Goal: Task Accomplishment & Management: Use online tool/utility

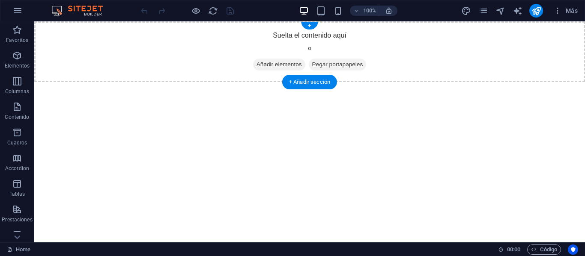
click at [275, 64] on span "Añadir elementos" at bounding box center [279, 65] width 52 height 12
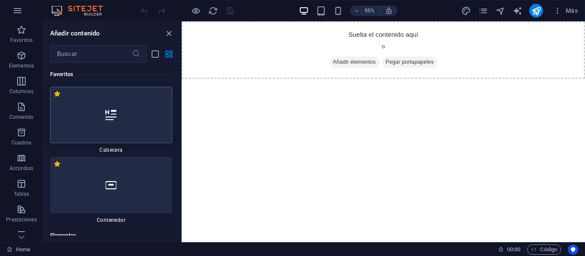
click at [106, 120] on icon at bounding box center [110, 115] width 11 height 11
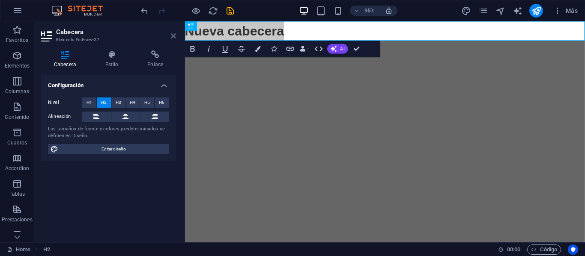
drag, startPoint x: 172, startPoint y: 38, endPoint x: 137, endPoint y: 15, distance: 40.8
click at [172, 38] on icon at bounding box center [173, 36] width 5 height 7
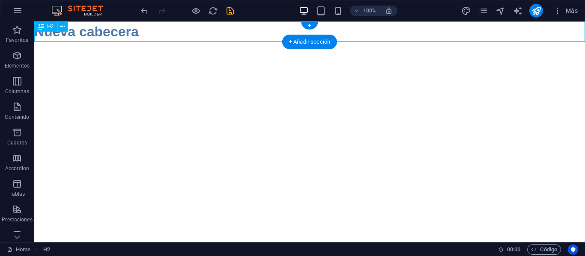
click at [154, 34] on div "Nueva cabecera" at bounding box center [309, 31] width 550 height 21
click at [60, 27] on icon at bounding box center [62, 26] width 5 height 9
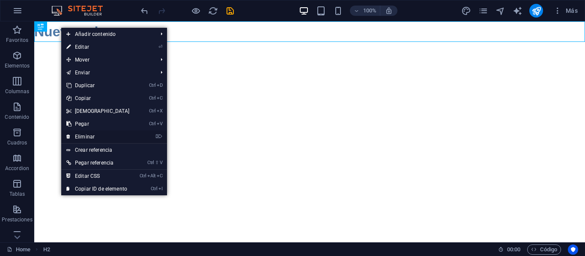
click at [94, 137] on link "⌦ Eliminar" at bounding box center [98, 137] width 74 height 13
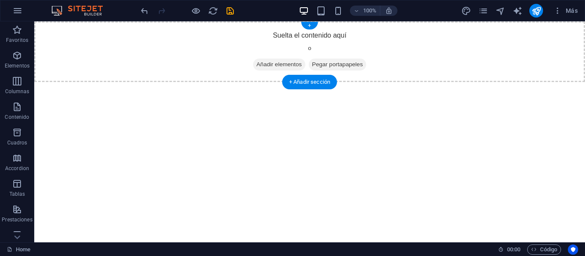
click at [288, 65] on span "Añadir elementos" at bounding box center [279, 65] width 52 height 12
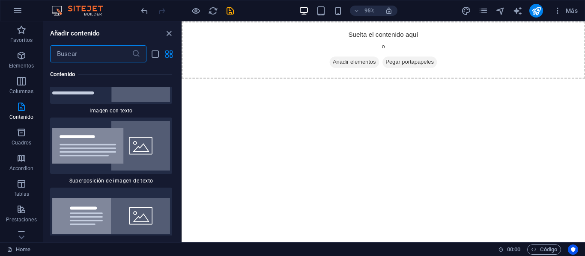
scroll to position [3296, 0]
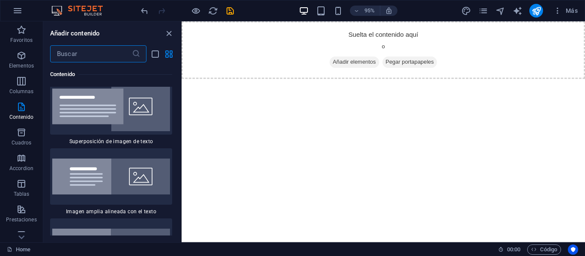
click at [296, 82] on html "Skip to main content Suelta el contenido aquí o Añadir elementos Pegar portapap…" at bounding box center [393, 51] width 425 height 61
drag, startPoint x: 169, startPoint y: 33, endPoint x: 139, endPoint y: 14, distance: 36.2
click at [166, 35] on icon "close panel" at bounding box center [169, 34] width 10 height 10
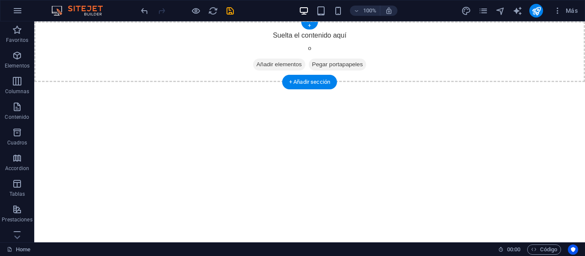
click at [314, 34] on div "Suelta el contenido aquí o Añadir elementos Pegar portapapeles" at bounding box center [309, 51] width 550 height 61
click at [316, 81] on div "+ Añadir sección" at bounding box center [309, 82] width 55 height 15
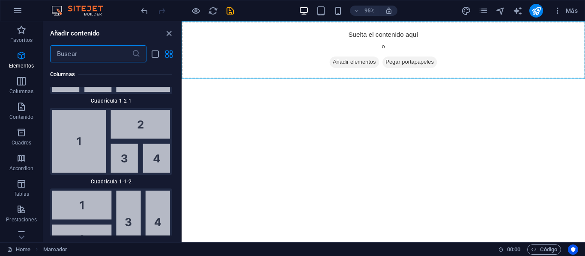
scroll to position [2875, 0]
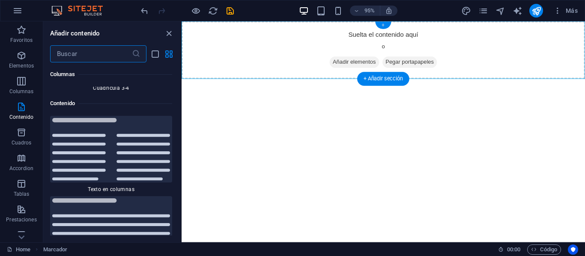
click at [383, 27] on div "+" at bounding box center [383, 25] width 16 height 7
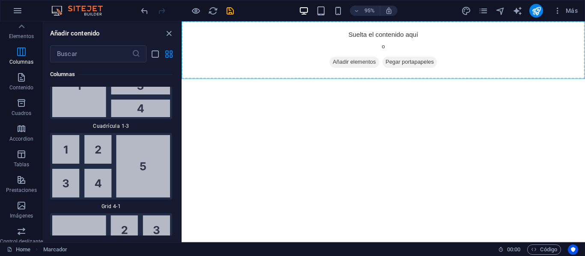
scroll to position [0, 0]
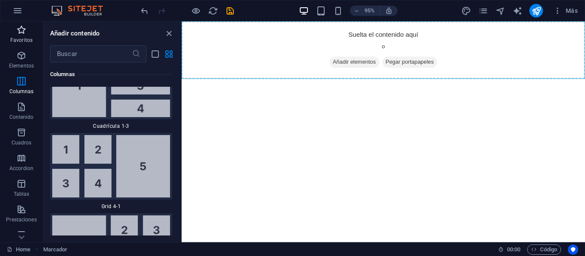
click at [30, 33] on span "Favoritos" at bounding box center [21, 35] width 43 height 21
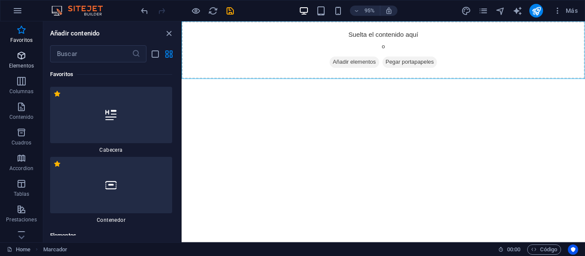
click at [20, 59] on icon "button" at bounding box center [21, 56] width 10 height 10
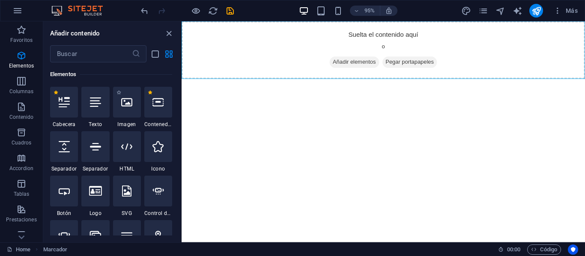
scroll to position [204, 0]
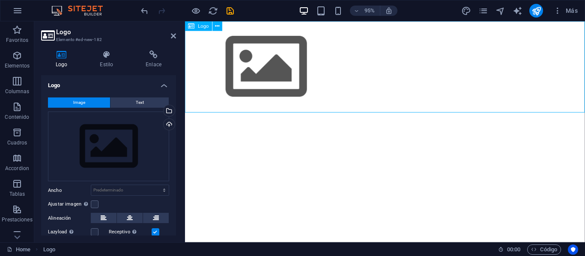
click at [268, 77] on div at bounding box center [395, 69] width 421 height 96
click at [130, 152] on div "Arrastra archivos aquí, haz clic para escoger archivos o selecciona archivos de…" at bounding box center [108, 147] width 121 height 70
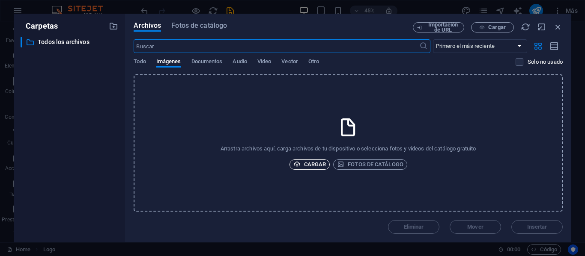
click at [311, 164] on span "Cargar" at bounding box center [309, 165] width 33 height 10
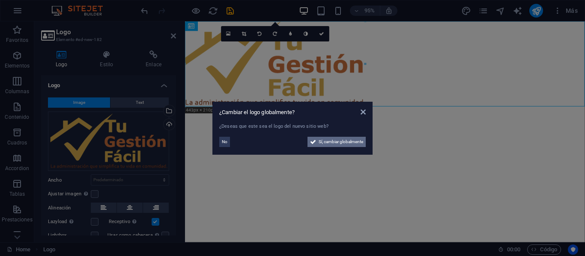
click at [335, 140] on span "Sí, cambiar globalmente" at bounding box center [340, 142] width 45 height 10
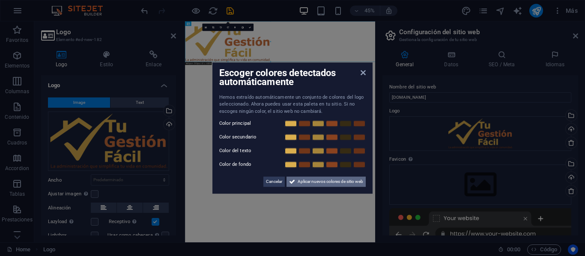
click at [303, 182] on span "Aplicar nuevos colores de sitio web" at bounding box center [329, 182] width 65 height 10
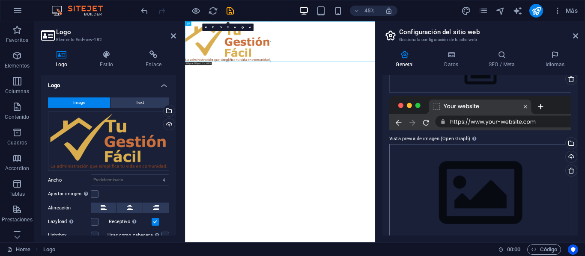
scroll to position [126, 0]
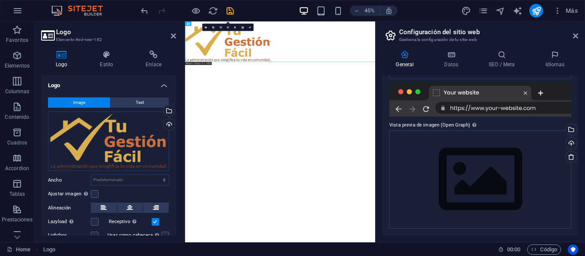
click at [436, 111] on html "Skip to main content" at bounding box center [396, 66] width 422 height 90
click at [574, 36] on icon at bounding box center [575, 36] width 5 height 7
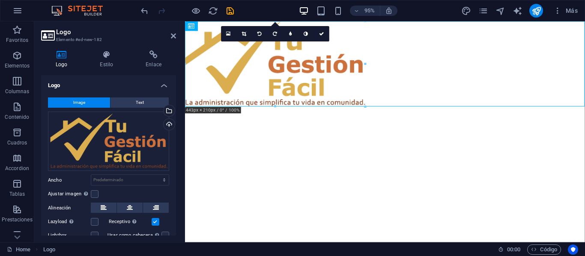
click at [298, 111] on html "Skip to main content" at bounding box center [395, 66] width 421 height 90
click at [302, 111] on html "Skip to main content" at bounding box center [395, 66] width 421 height 90
click at [270, 83] on div at bounding box center [395, 66] width 421 height 90
click at [218, 27] on icon at bounding box center [217, 26] width 4 height 9
click at [503, 79] on div at bounding box center [395, 66] width 421 height 90
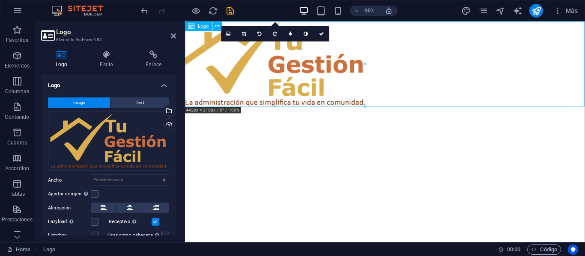
click at [430, 82] on div at bounding box center [395, 66] width 421 height 90
click at [129, 205] on icon at bounding box center [130, 208] width 6 height 10
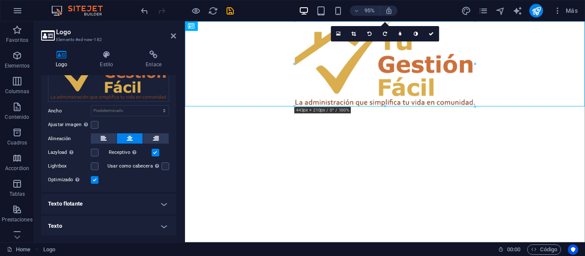
scroll to position [0, 0]
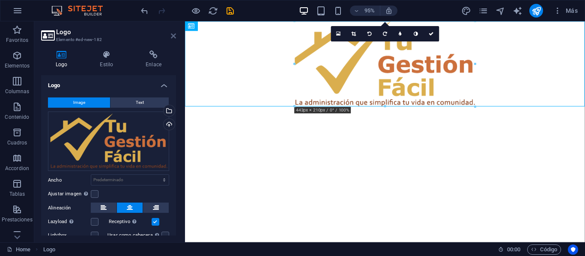
click at [174, 34] on icon at bounding box center [173, 36] width 5 height 7
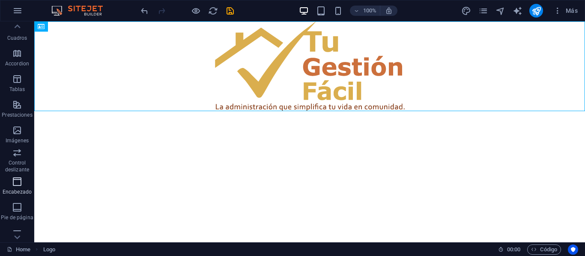
scroll to position [86, 0]
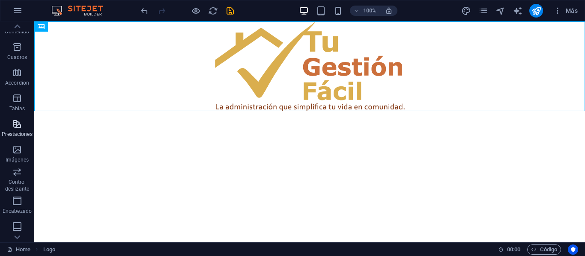
click at [22, 120] on icon "button" at bounding box center [17, 124] width 10 height 10
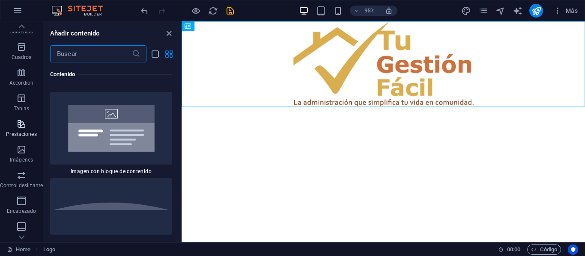
scroll to position [6458, 0]
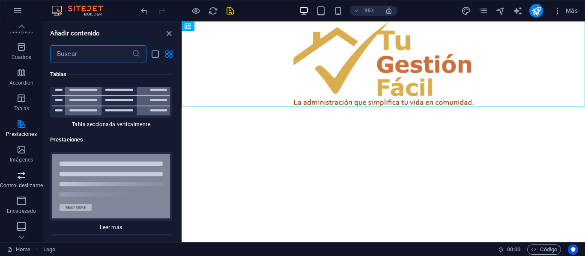
click at [22, 174] on icon "button" at bounding box center [21, 175] width 10 height 10
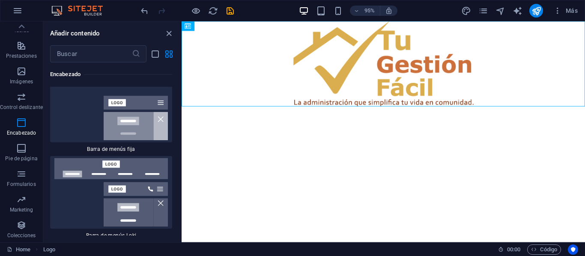
scroll to position [10700, 0]
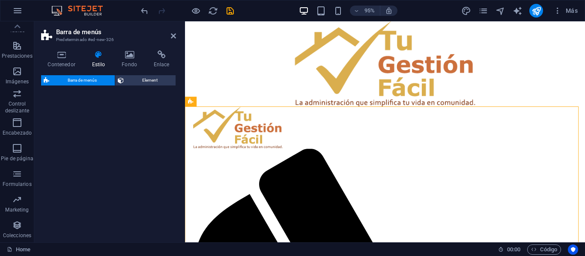
select select "rem"
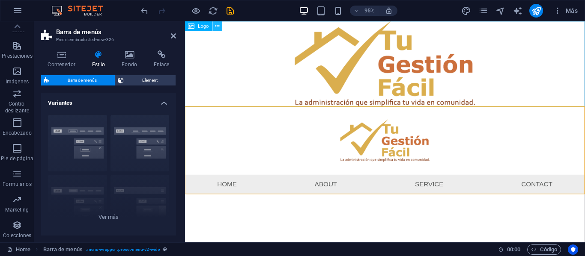
click at [216, 28] on icon at bounding box center [217, 26] width 4 height 9
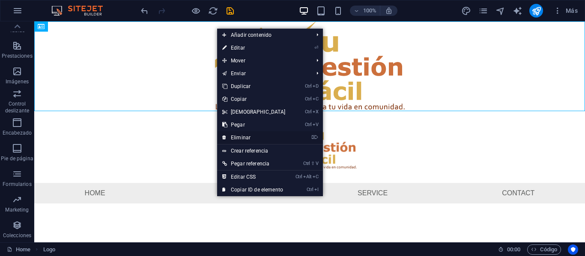
click at [244, 139] on link "⌦ Eliminar" at bounding box center [254, 137] width 74 height 13
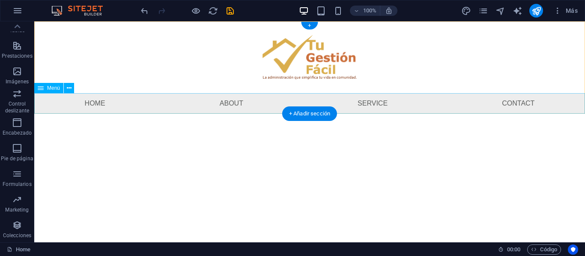
click at [91, 104] on nav "Home About Service Contact" at bounding box center [309, 103] width 550 height 21
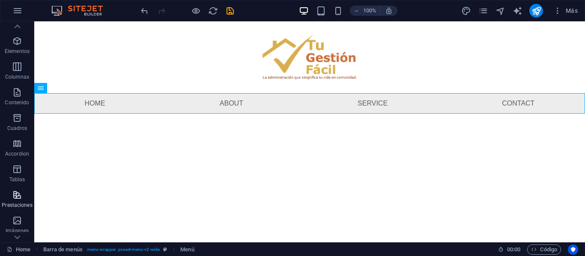
scroll to position [0, 0]
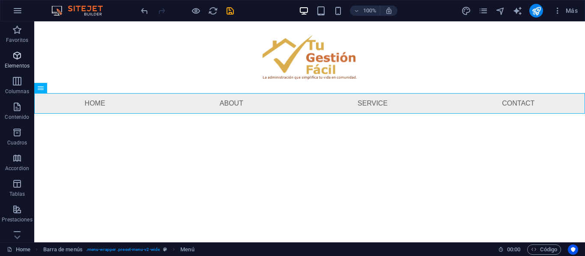
click at [13, 65] on p "Elementos" at bounding box center [17, 65] width 25 height 7
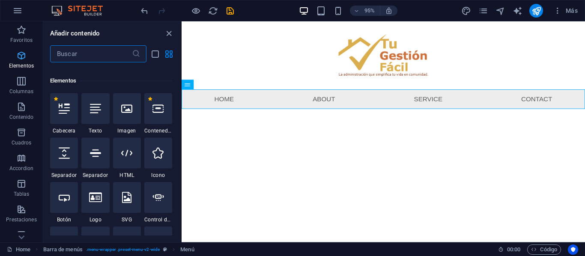
scroll to position [161, 0]
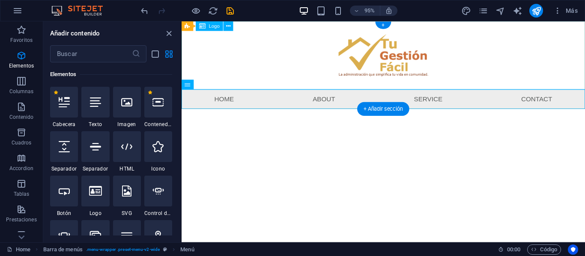
click at [412, 62] on div at bounding box center [393, 57] width 425 height 72
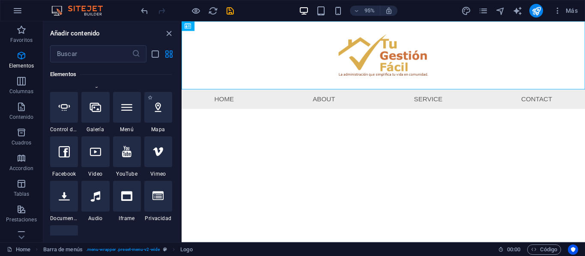
scroll to position [333, 0]
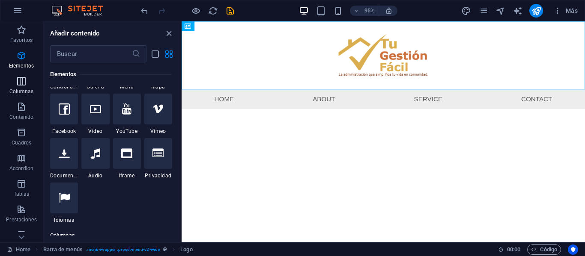
click at [29, 89] on p "Columnas" at bounding box center [21, 91] width 24 height 7
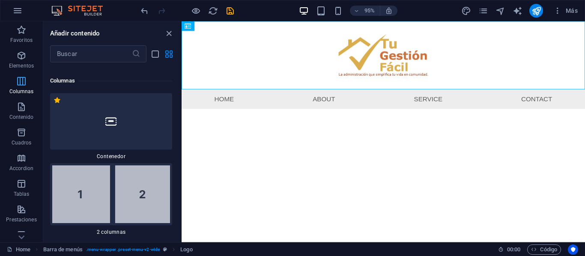
scroll to position [494, 0]
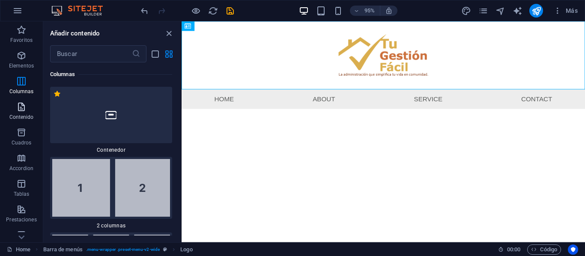
click at [24, 107] on icon "button" at bounding box center [21, 107] width 10 height 10
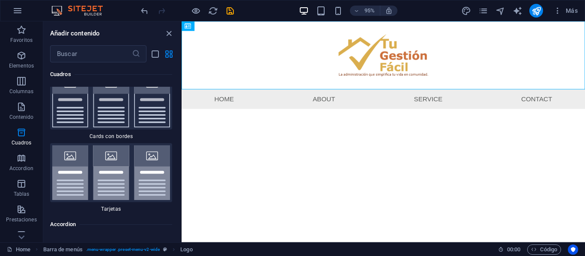
scroll to position [5187, 0]
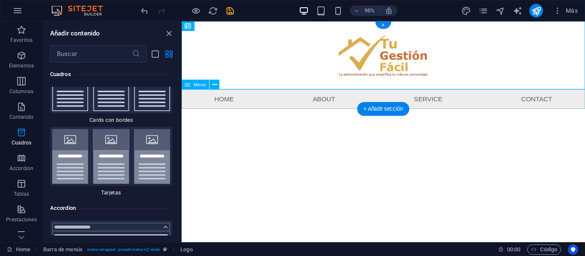
click at [233, 106] on nav "Home About Service Contact" at bounding box center [393, 103] width 425 height 21
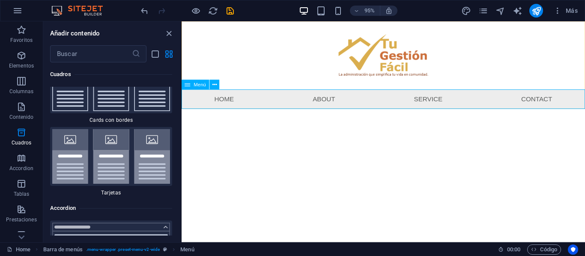
click at [201, 86] on span "Menú" at bounding box center [200, 85] width 12 height 5
click at [216, 84] on icon at bounding box center [214, 84] width 4 height 9
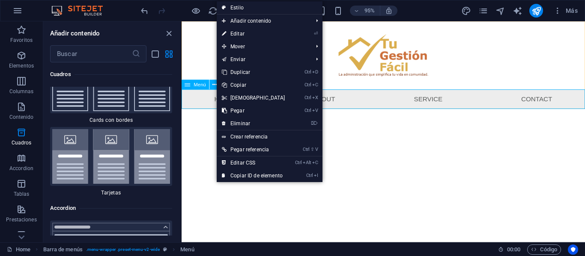
click at [192, 85] on div "Menú" at bounding box center [195, 85] width 28 height 10
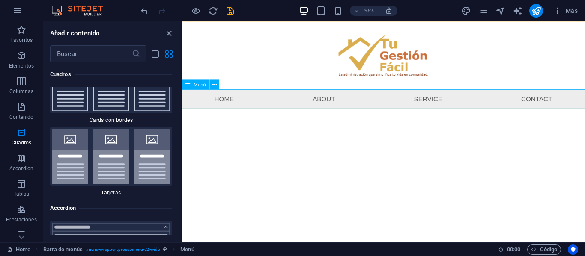
click at [195, 84] on span "Menú" at bounding box center [200, 85] width 12 height 5
select select
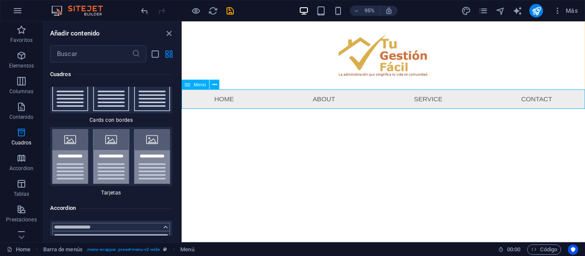
select select
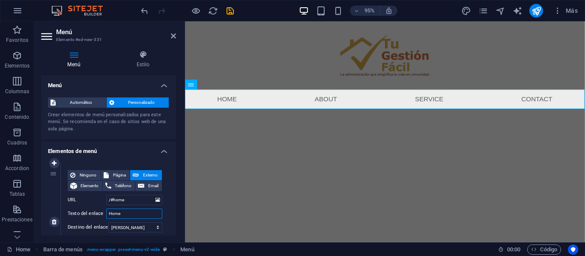
click at [126, 216] on input "Home" at bounding box center [134, 214] width 56 height 10
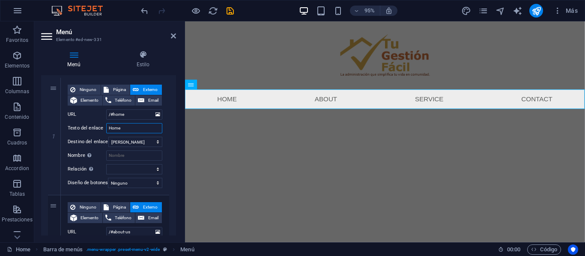
scroll to position [128, 0]
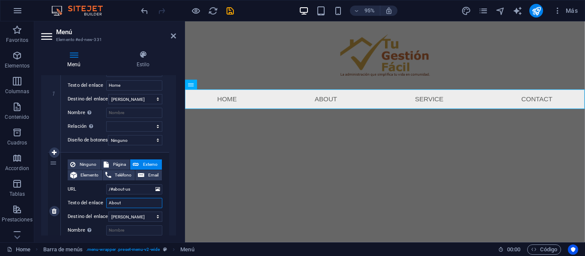
click at [142, 202] on input "About" at bounding box center [134, 203] width 56 height 10
type input "No"
select select
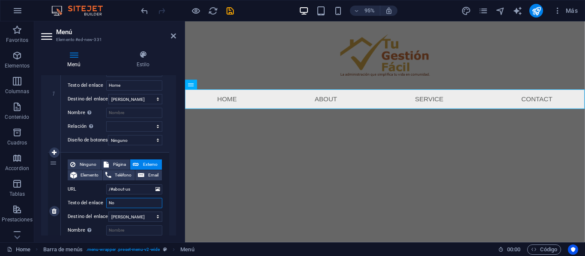
select select
type input "Nosotro"
select select
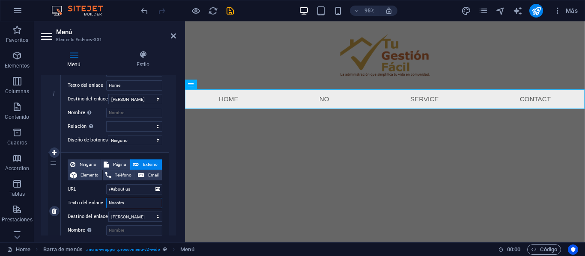
select select
type input "Nosotros"
select select
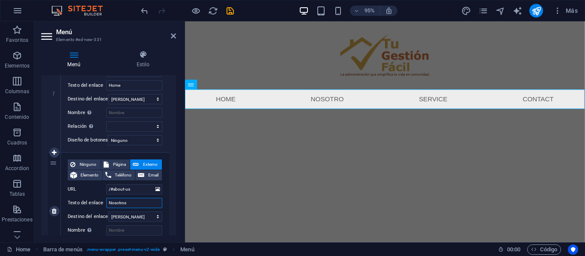
select select
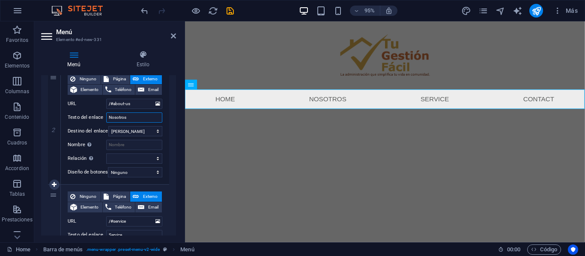
scroll to position [257, 0]
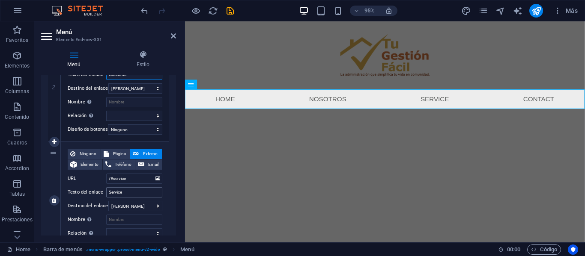
type input "Nosotros"
click at [143, 194] on input "Service" at bounding box center [134, 192] width 56 height 10
click at [142, 195] on input "Service" at bounding box center [134, 192] width 56 height 10
click at [141, 196] on input "Service" at bounding box center [134, 192] width 56 height 10
type input "Servi"
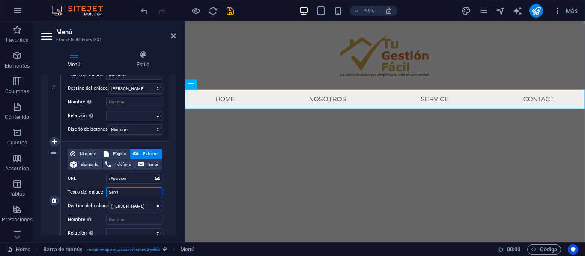
select select
type input "Servicios"
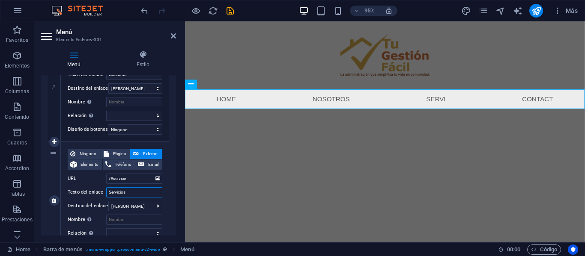
select select
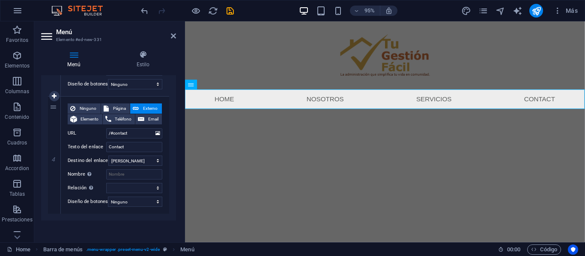
scroll to position [428, 0]
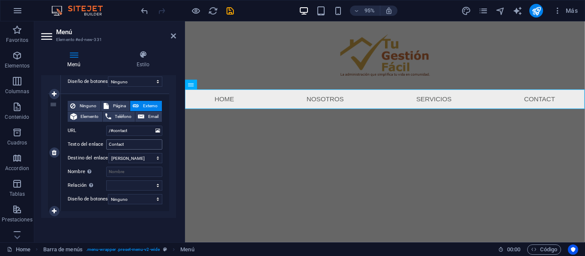
type input "Servicios"
click at [138, 140] on input "Contact" at bounding box center [134, 145] width 56 height 10
type input "Contacto"
select select
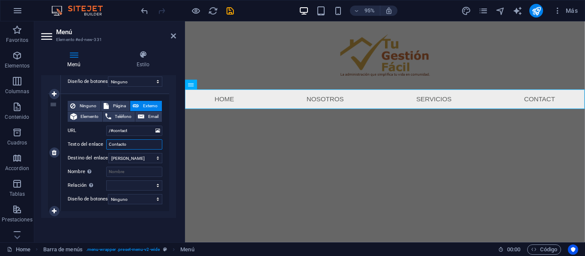
select select
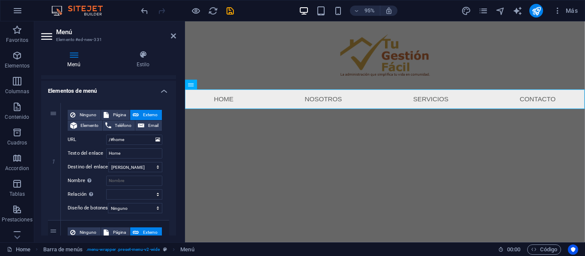
scroll to position [0, 0]
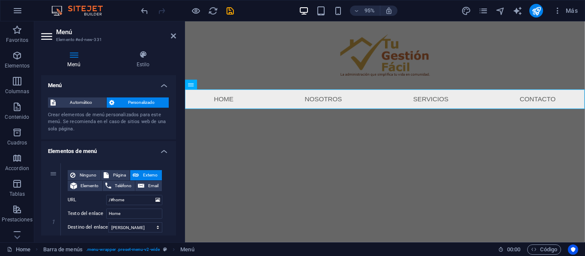
type input "Contacto"
click at [143, 99] on span "Personalizado" at bounding box center [142, 103] width 50 height 10
click at [143, 103] on span "Personalizado" at bounding box center [142, 103] width 50 height 10
click at [61, 103] on span "Automático" at bounding box center [80, 103] width 45 height 10
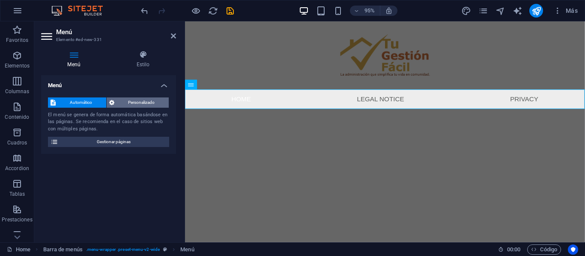
click at [133, 105] on span "Personalizado" at bounding box center [142, 103] width 50 height 10
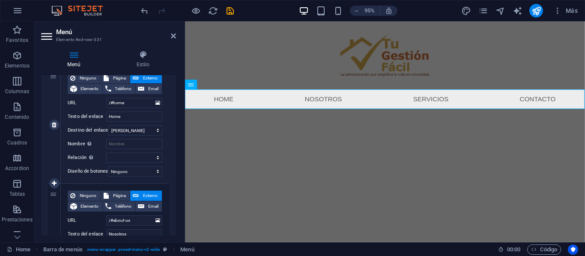
scroll to position [86, 0]
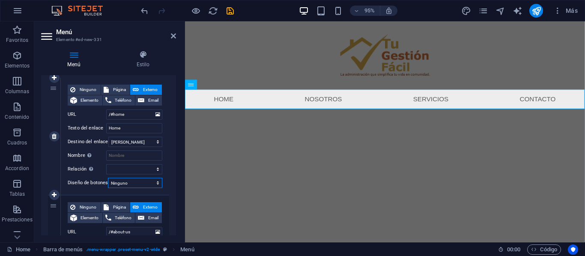
click at [160, 183] on select "Ninguno Predeterminado Principal Secundario" at bounding box center [135, 183] width 54 height 10
select select "primary"
click at [108, 178] on select "Ninguno Predeterminado Principal Secundario" at bounding box center [135, 183] width 54 height 10
select select
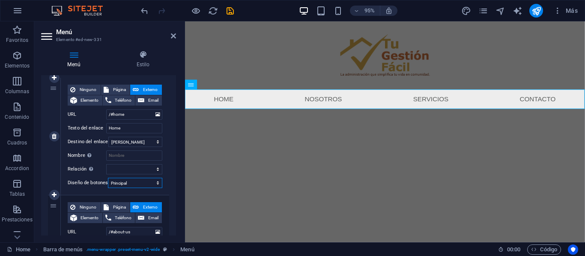
select select
click at [230, 108] on nav "Home Nosotros Servicios Contacto" at bounding box center [395, 103] width 421 height 21
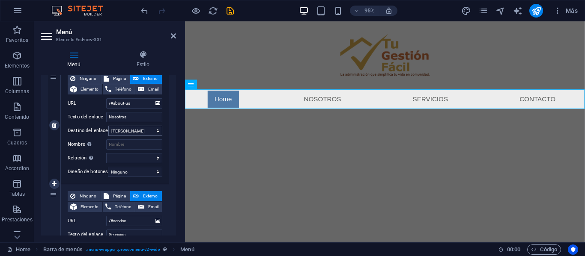
scroll to position [257, 0]
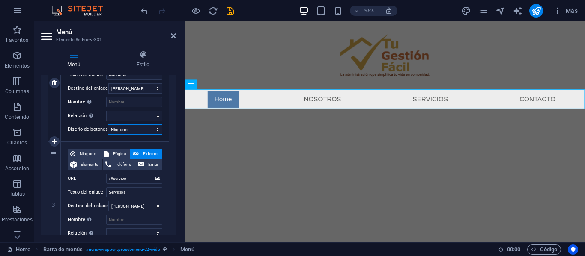
click at [155, 128] on select "Ninguno Predeterminado Principal Secundario" at bounding box center [135, 130] width 54 height 10
select select "secondary"
click at [108, 125] on select "Ninguno Predeterminado Principal Secundario" at bounding box center [135, 130] width 54 height 10
select select
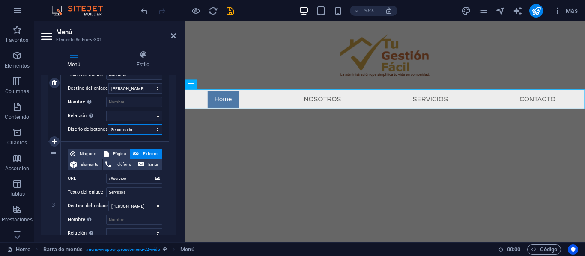
select select
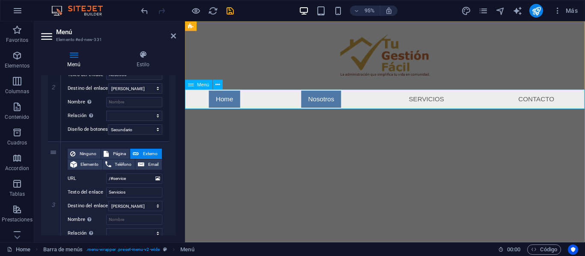
click at [319, 103] on nav "Home Nosotros Servicios Contacto" at bounding box center [395, 103] width 421 height 21
click at [149, 127] on select "Ninguno Predeterminado Principal Secundario" at bounding box center [135, 130] width 54 height 10
select select "primary"
click at [108, 125] on select "Ninguno Predeterminado Principal Secundario" at bounding box center [135, 130] width 54 height 10
select select
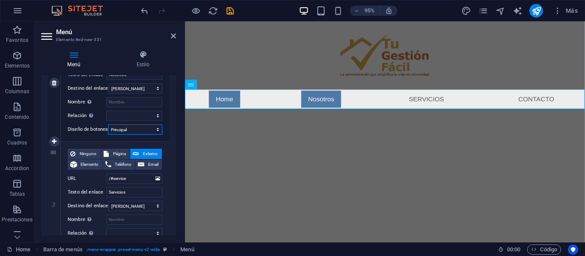
select select
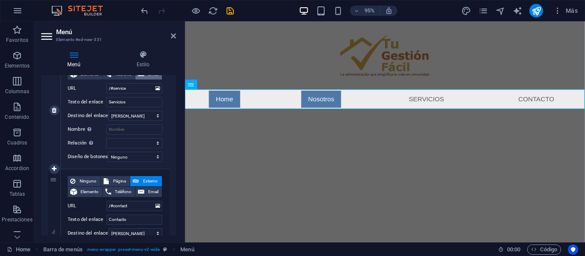
scroll to position [385, 0]
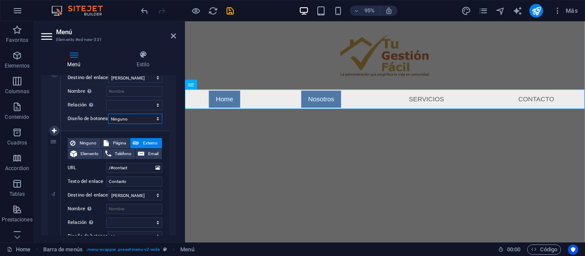
click at [143, 118] on select "Ninguno Predeterminado Principal Secundario" at bounding box center [135, 119] width 54 height 10
select select "primary"
click at [108, 114] on select "Ninguno Predeterminado Principal Secundario" at bounding box center [135, 119] width 54 height 10
select select
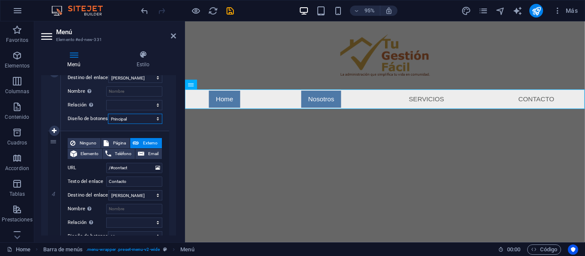
select select
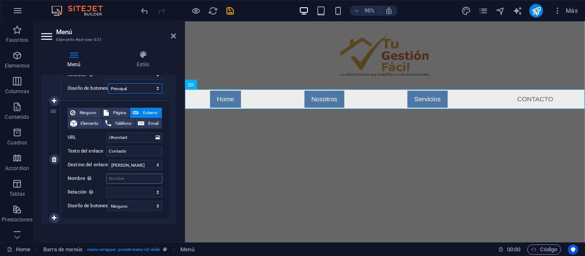
scroll to position [428, 0]
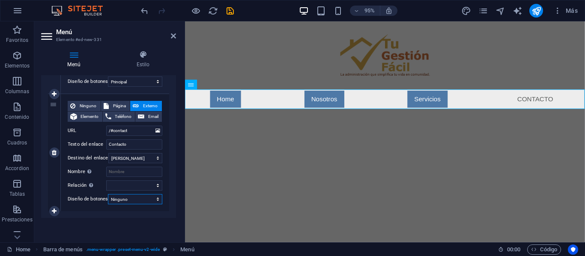
click at [131, 197] on select "Ninguno Predeterminado Principal Secundario" at bounding box center [135, 199] width 54 height 10
select select "primary"
click at [108, 194] on select "Ninguno Predeterminado Principal Secundario" at bounding box center [135, 199] width 54 height 10
select select
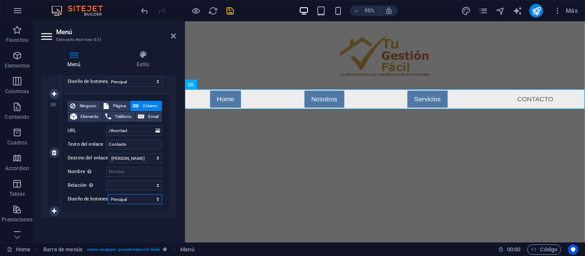
select select
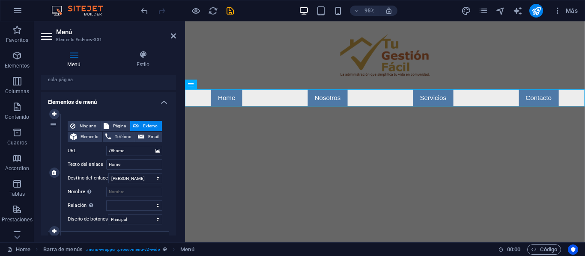
scroll to position [86, 0]
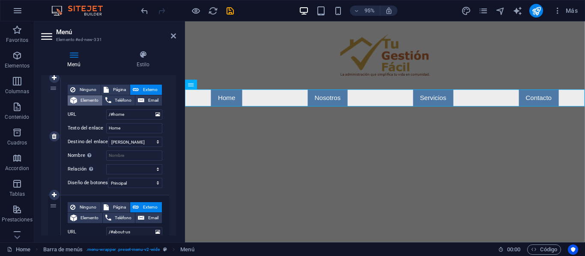
click at [79, 102] on button "Elemento" at bounding box center [85, 100] width 35 height 10
select select
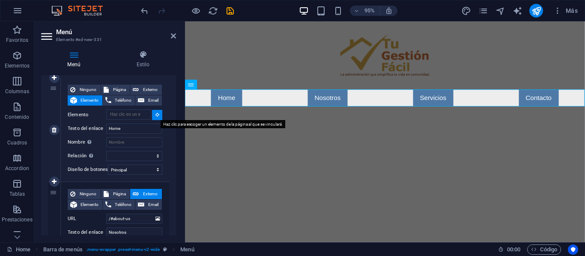
click at [155, 118] on button at bounding box center [157, 115] width 10 height 10
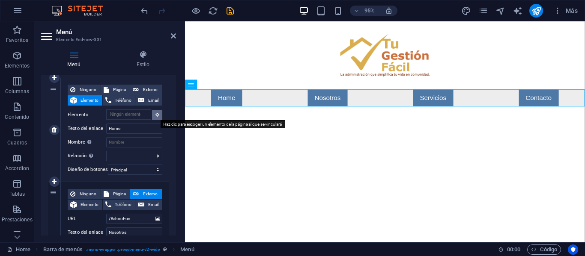
click at [155, 118] on button at bounding box center [157, 115] width 10 height 10
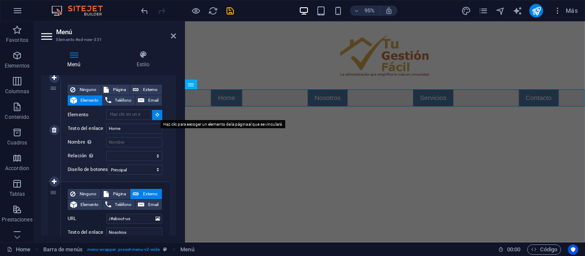
click at [155, 118] on button at bounding box center [157, 115] width 10 height 10
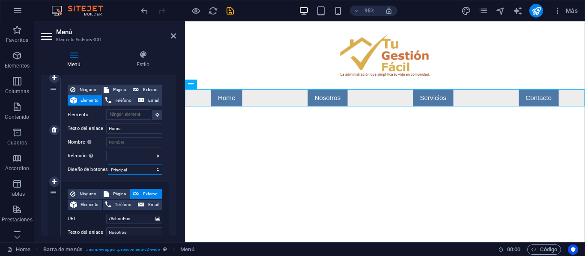
click at [121, 171] on select "Ninguno Predeterminado Principal Secundario" at bounding box center [135, 170] width 54 height 10
click at [138, 52] on icon at bounding box center [143, 55] width 66 height 9
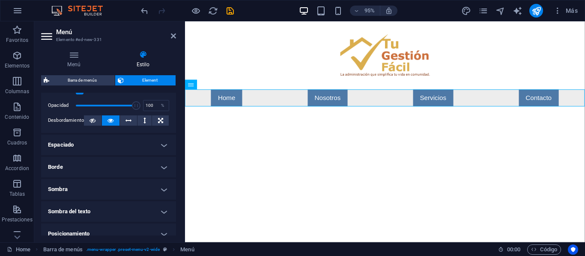
scroll to position [226, 0]
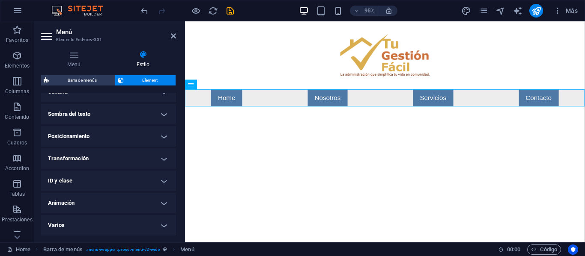
click at [163, 201] on h4 "Animación" at bounding box center [108, 203] width 135 height 21
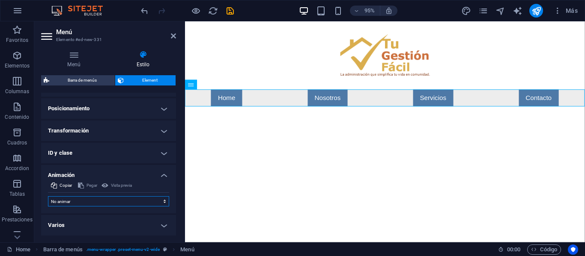
click at [156, 197] on select "No animar Mostrar / Ocultar Subir/bajar Acercar/alejar Deslizar de izquierda a …" at bounding box center [108, 201] width 121 height 10
click at [150, 200] on select "No animar Mostrar / Ocultar Subir/bajar Acercar/alejar Deslizar de izquierda a …" at bounding box center [108, 201] width 121 height 10
click at [158, 220] on h4 "Varios" at bounding box center [108, 225] width 135 height 21
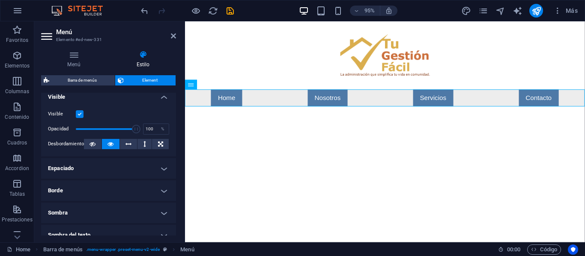
scroll to position [93, 0]
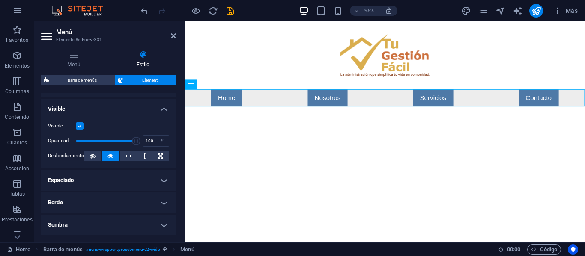
click at [167, 201] on h4 "Borde" at bounding box center [108, 203] width 135 height 21
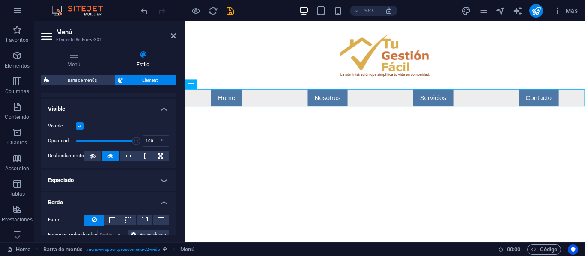
click at [164, 202] on h4 "Borde" at bounding box center [108, 200] width 135 height 15
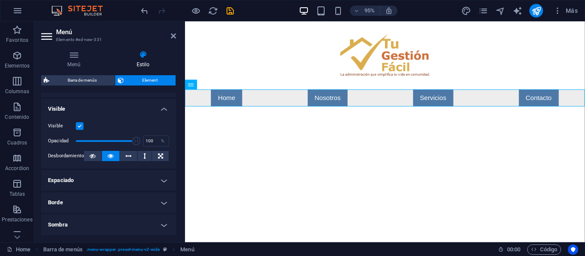
click at [167, 181] on h4 "Espaciado" at bounding box center [108, 180] width 135 height 21
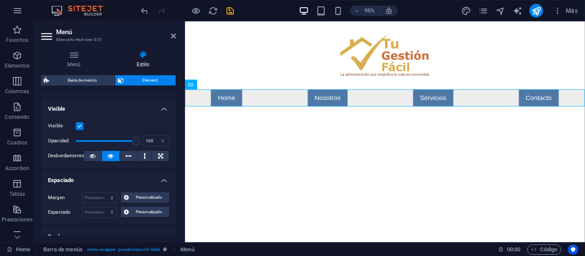
click at [167, 181] on h4 "Espaciado" at bounding box center [108, 177] width 135 height 15
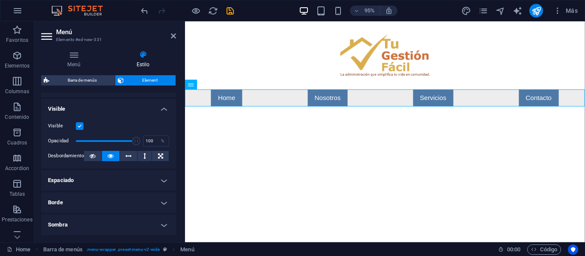
click at [162, 198] on h4 "Borde" at bounding box center [108, 203] width 135 height 21
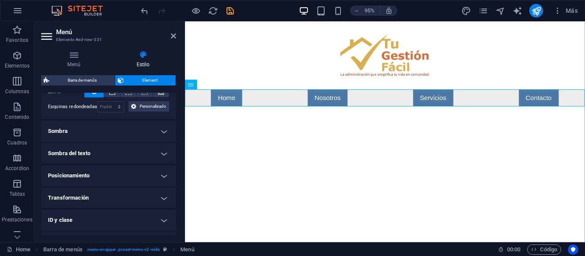
scroll to position [136, 0]
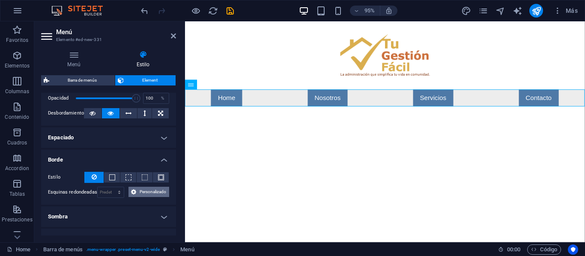
click at [152, 190] on span "Personalizado" at bounding box center [153, 192] width 28 height 10
click at [150, 191] on span "Personalizado" at bounding box center [153, 192] width 28 height 10
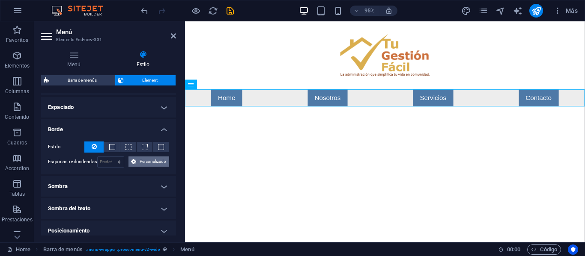
scroll to position [178, 0]
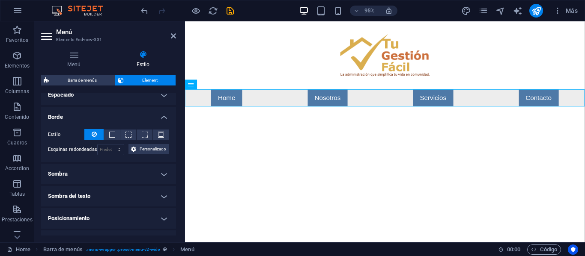
click at [161, 176] on h4 "Sombra" at bounding box center [108, 174] width 135 height 21
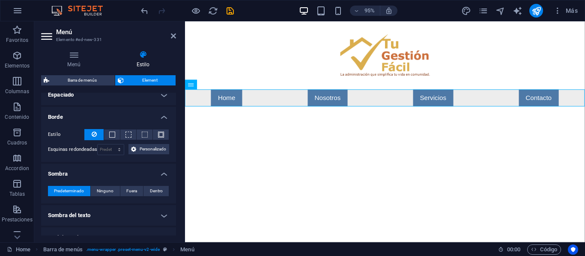
click at [161, 176] on h4 "Sombra" at bounding box center [108, 171] width 135 height 15
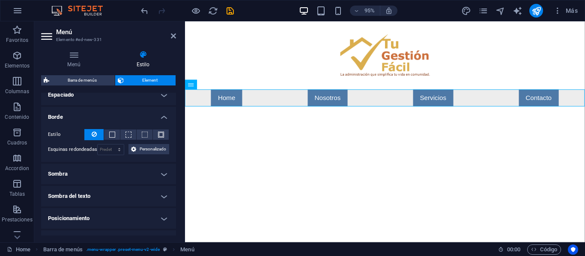
click at [161, 176] on h4 "Sombra" at bounding box center [108, 174] width 135 height 21
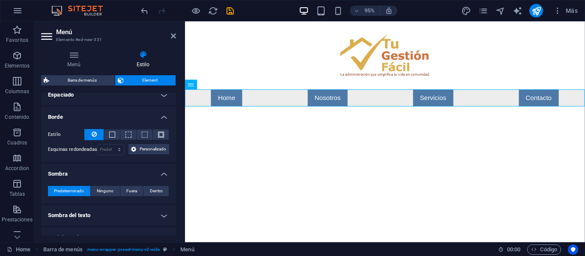
click at [161, 176] on h4 "Sombra" at bounding box center [108, 171] width 135 height 15
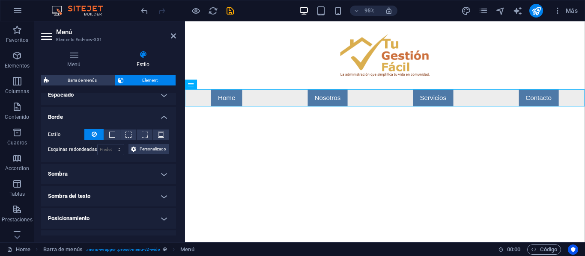
click at [164, 193] on h4 "Sombra del texto" at bounding box center [108, 196] width 135 height 21
click at [164, 193] on h4 "Sombra del texto" at bounding box center [108, 193] width 135 height 15
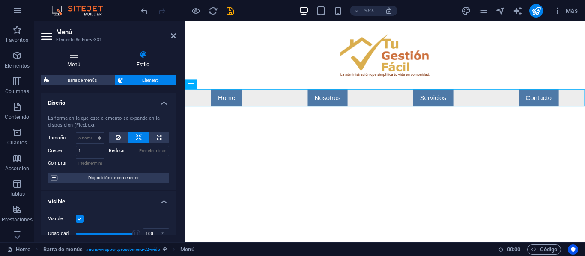
click at [71, 52] on icon at bounding box center [73, 55] width 65 height 9
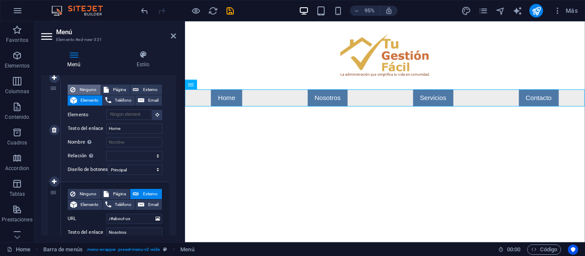
click at [95, 88] on span "Ninguno" at bounding box center [88, 90] width 20 height 10
select select
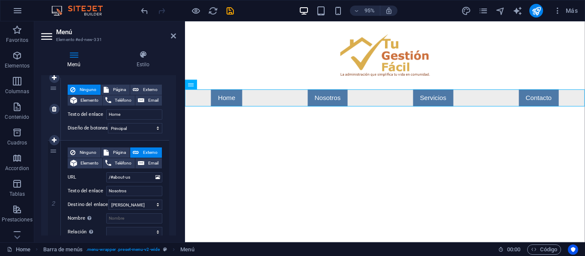
click at [95, 88] on span "Ninguno" at bounding box center [88, 90] width 20 height 10
click at [117, 89] on span "Página" at bounding box center [119, 90] width 16 height 10
select select
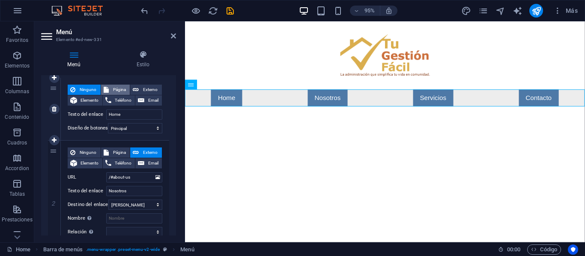
select select
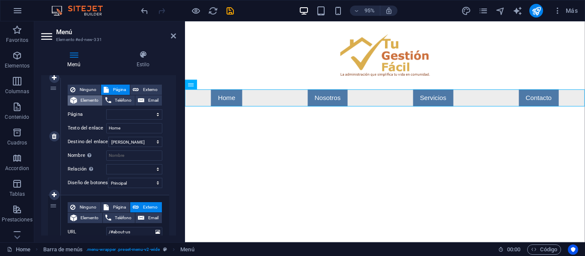
click at [80, 97] on span "Elemento" at bounding box center [90, 100] width 20 height 10
select select
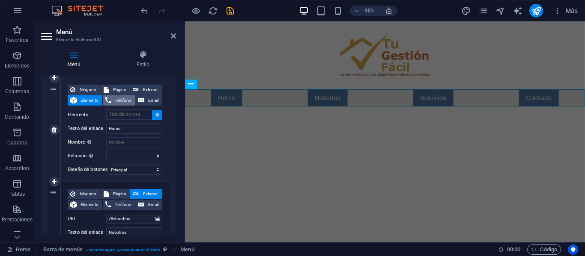
click at [126, 101] on span "Teléfono" at bounding box center [123, 100] width 19 height 10
select select
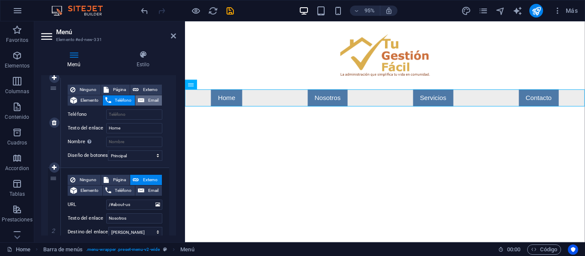
click at [149, 101] on span "Email" at bounding box center [153, 100] width 12 height 10
select select
click at [71, 102] on icon at bounding box center [73, 100] width 7 height 10
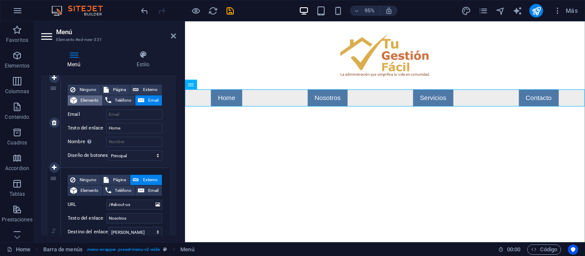
select select
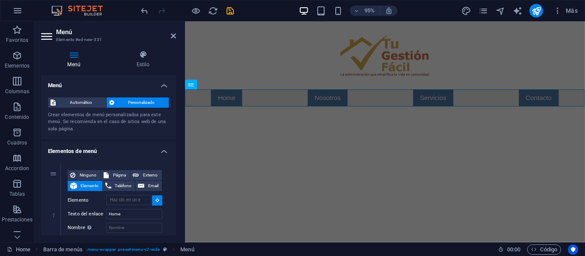
click at [71, 60] on h4 "Menú" at bounding box center [75, 60] width 69 height 18
click at [139, 54] on icon at bounding box center [143, 55] width 66 height 9
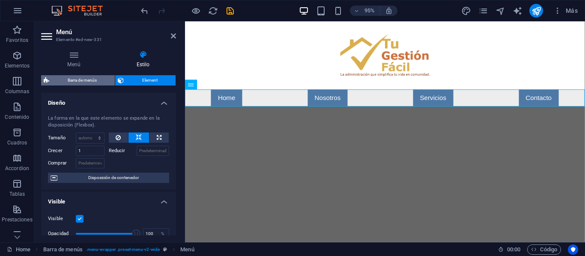
click at [83, 80] on span "Barra de menús" at bounding box center [82, 80] width 60 height 10
select select "rem"
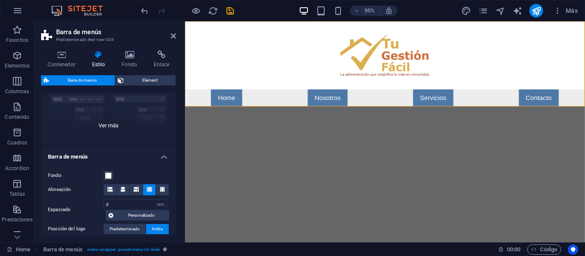
scroll to position [43, 0]
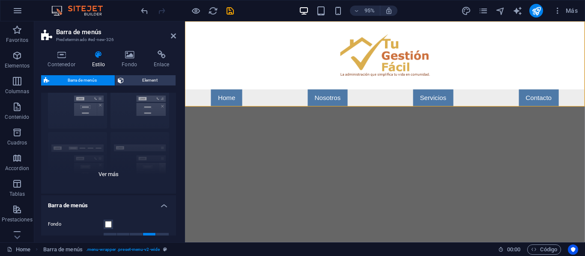
click at [116, 174] on div "Borde Centrado Predeterminado Fijo Loki Desencadenador Ancho XXL" at bounding box center [108, 129] width 135 height 128
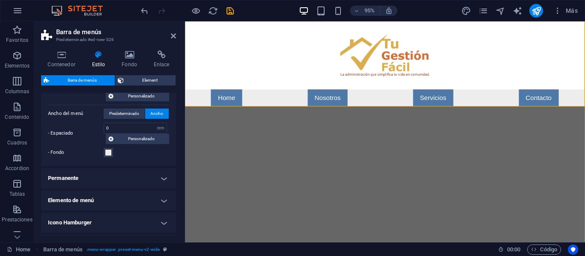
scroll to position [385, 0]
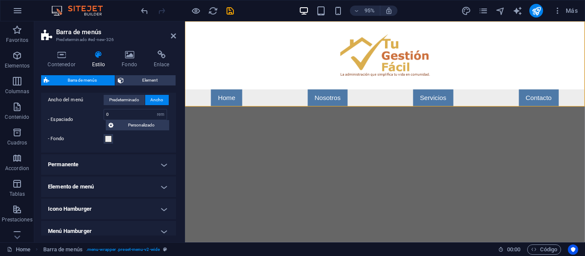
click at [92, 187] on h4 "Elemento de menú" at bounding box center [108, 187] width 135 height 21
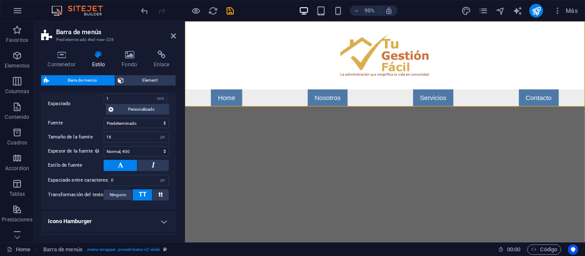
scroll to position [717, 0]
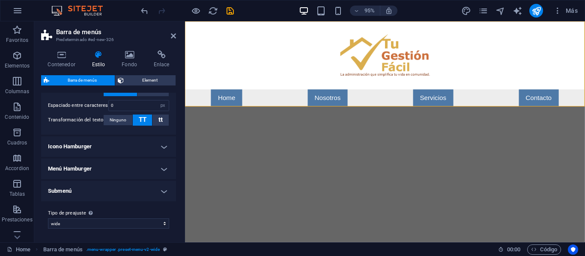
click at [97, 172] on h4 "Menú Hamburger" at bounding box center [108, 169] width 135 height 21
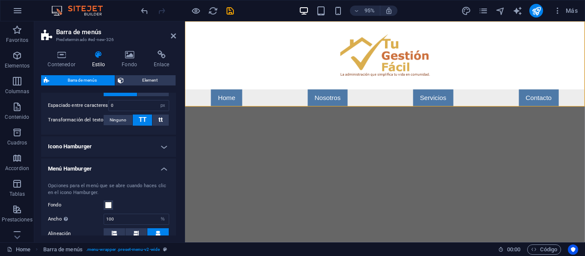
click at [96, 172] on h4 "Menú Hamburger" at bounding box center [108, 166] width 135 height 15
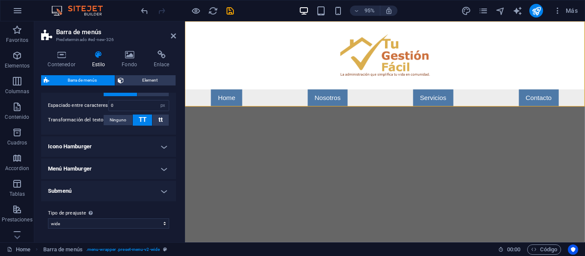
click at [96, 172] on h4 "Menú Hamburger" at bounding box center [108, 169] width 135 height 21
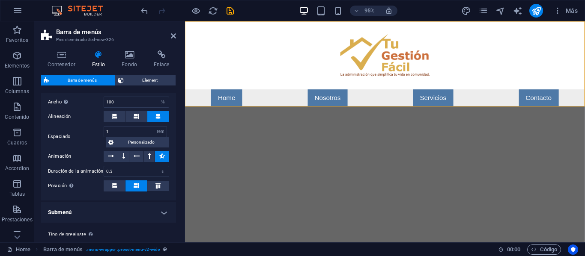
scroll to position [856, 0]
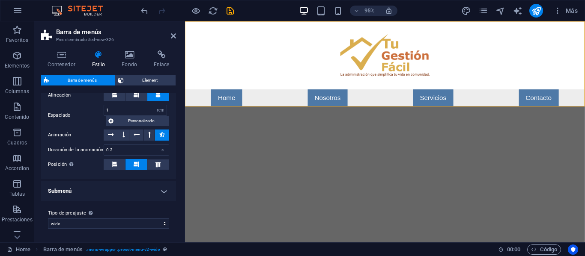
click at [79, 188] on h4 "Submenú" at bounding box center [108, 191] width 135 height 21
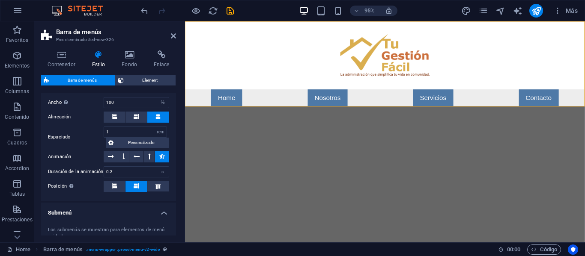
scroll to position [755, 0]
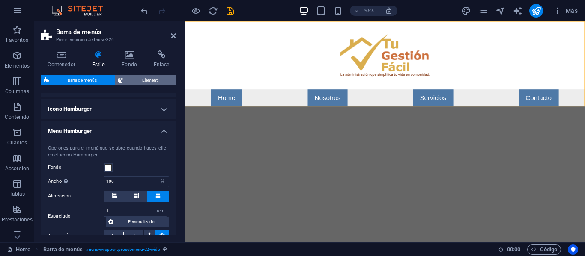
click at [141, 79] on span "Element" at bounding box center [149, 80] width 47 height 10
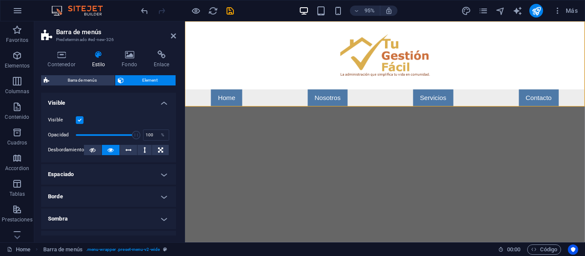
click at [160, 173] on h4 "Espaciado" at bounding box center [108, 174] width 135 height 21
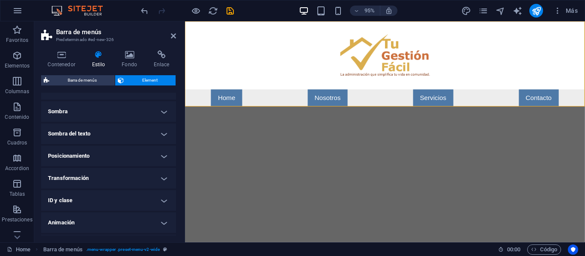
scroll to position [161, 0]
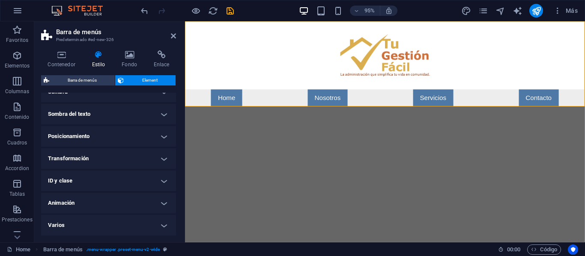
click at [160, 202] on h4 "Animación" at bounding box center [108, 203] width 135 height 21
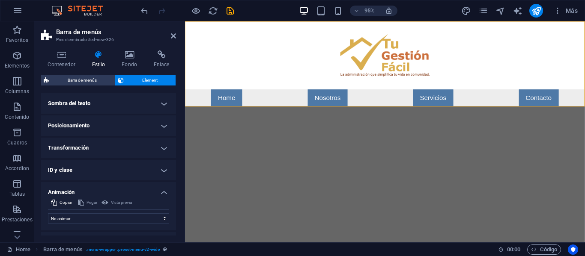
scroll to position [189, 0]
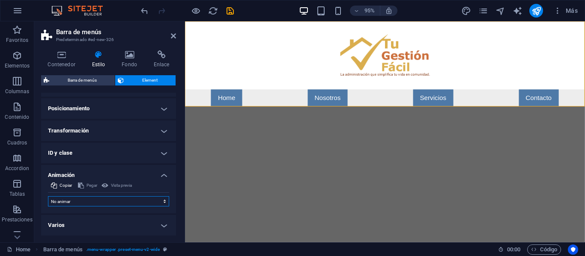
click at [155, 204] on select "No animar Mostrar / Ocultar Subir/bajar Acercar/alejar Deslizar de izquierda a …" at bounding box center [108, 201] width 121 height 10
click at [123, 213] on div "Copiar Pegar Vista previa No animar Mostrar / Ocultar Subir/bajar Acercar/aleja…" at bounding box center [108, 197] width 135 height 33
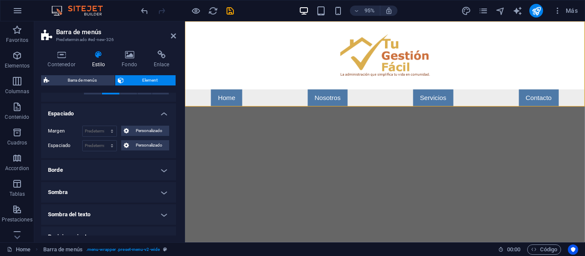
scroll to position [0, 0]
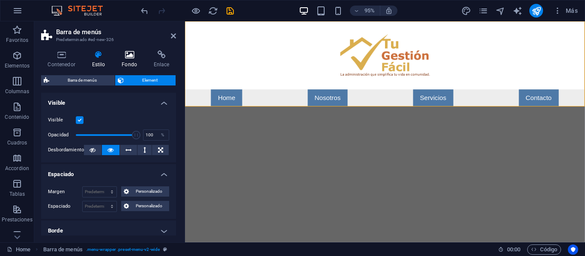
click at [133, 56] on icon at bounding box center [129, 55] width 29 height 9
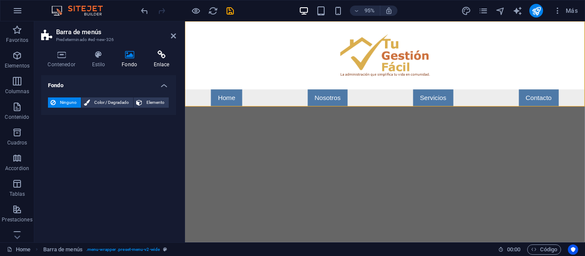
click at [152, 60] on h4 "Enlace" at bounding box center [161, 60] width 29 height 18
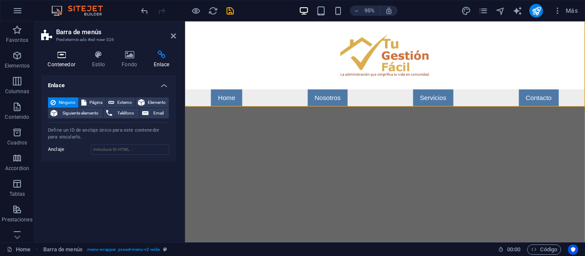
click at [48, 60] on h4 "Contenedor" at bounding box center [63, 60] width 44 height 18
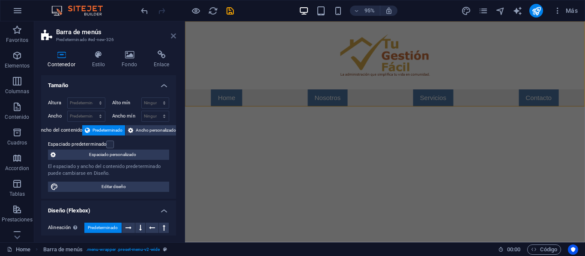
click at [174, 34] on icon at bounding box center [173, 36] width 5 height 7
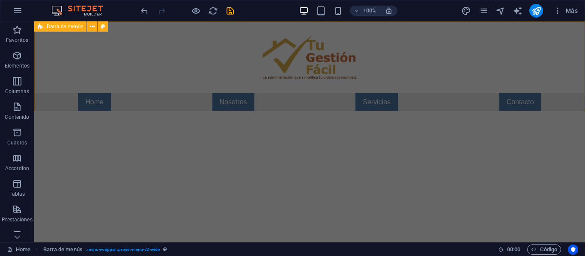
click at [37, 30] on div "Barra de menús" at bounding box center [60, 26] width 52 height 10
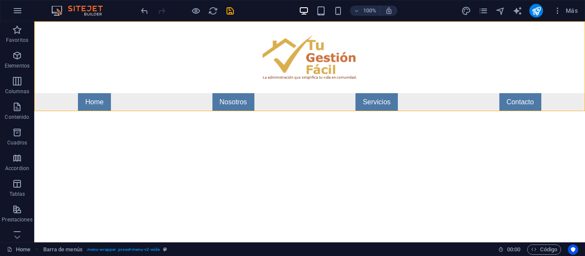
click at [134, 111] on html "Skip to main content Menu Home Nosotros Servicios Contacto" at bounding box center [309, 66] width 550 height 90
click at [500, 8] on icon "navigator" at bounding box center [500, 11] width 10 height 10
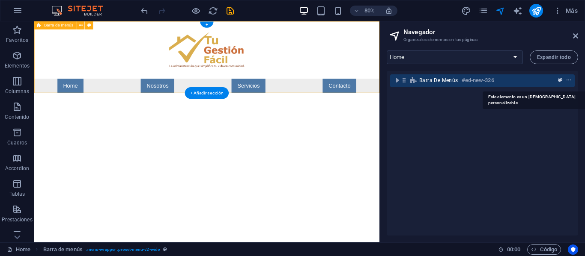
click at [560, 77] on icon "preset" at bounding box center [560, 80] width 4 height 6
select select "rem"
select select "hover_box_bottom"
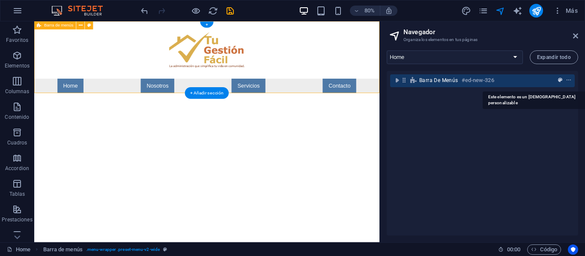
select select "px"
select select "rem"
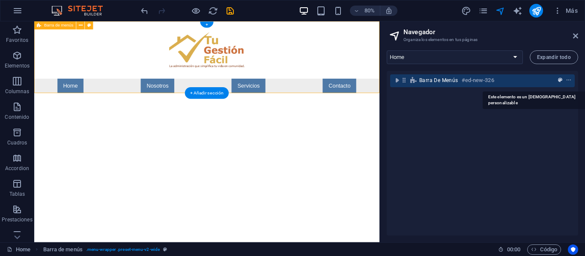
select select "rem"
select select "px"
select select "400"
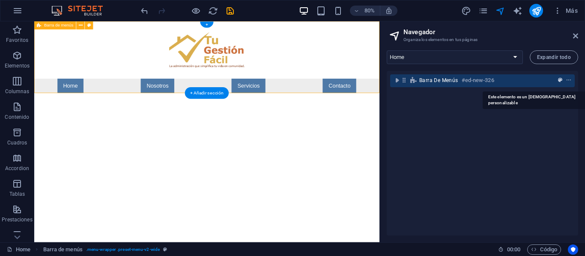
select select "px"
select select "%"
select select "rem"
select select "px"
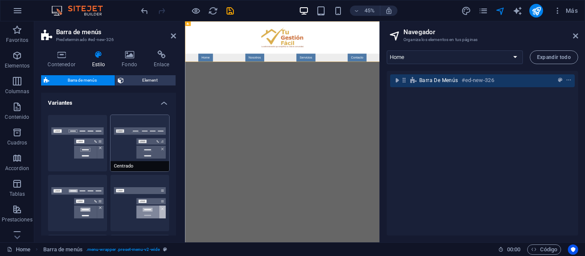
click at [135, 135] on button "Centrado" at bounding box center [139, 143] width 59 height 57
type input "1"
select select "hover_border_bottom"
type input "1"
select select "DISABLED_OPTION_VALUE"
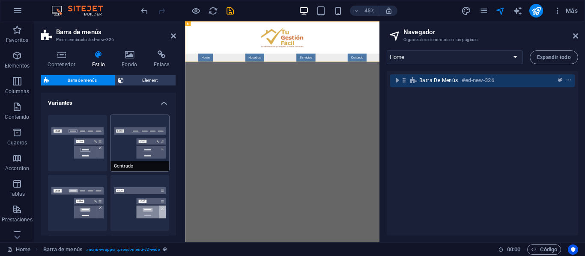
type input "0"
select select "link-special-font"
type input "1.5"
select select "rem"
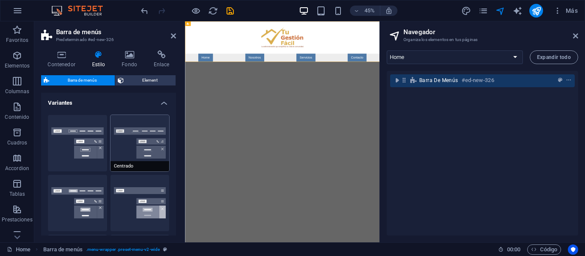
select select
type input "2"
type input "0.5"
click at [90, 146] on button "Borde" at bounding box center [77, 143] width 59 height 57
select select "hover_border"
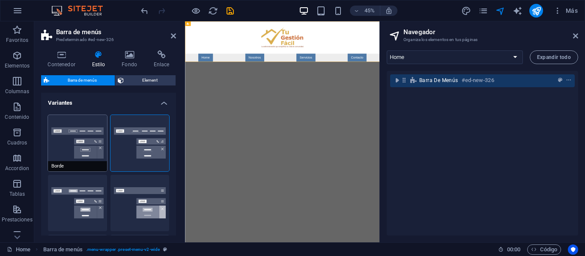
type input "1"
type input "3"
type input "1"
select select "rem"
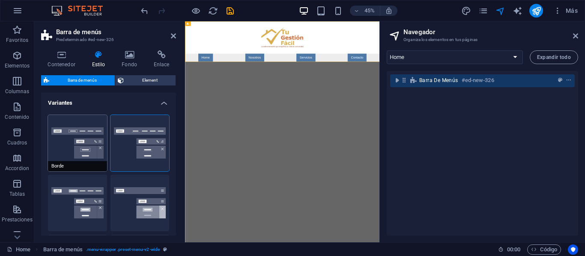
type input "1"
select select "link-special-font"
type input "1.1"
select select "rem"
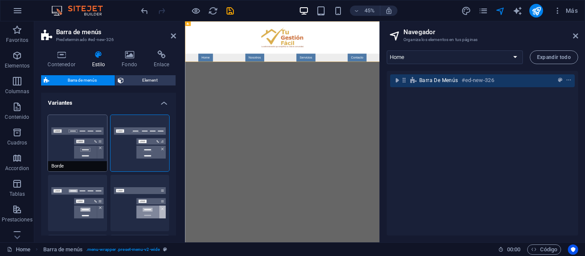
select select
type input "1"
select select "DISABLED_OPTION_VALUE"
type input "0.3"
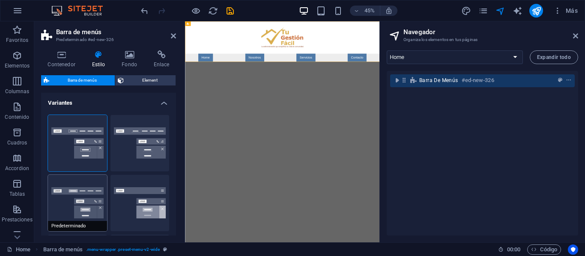
click at [78, 211] on button "Predeterminado" at bounding box center [77, 203] width 59 height 57
select select "hover_box_bottom"
type input "0"
type input "2"
select select "link-default-font"
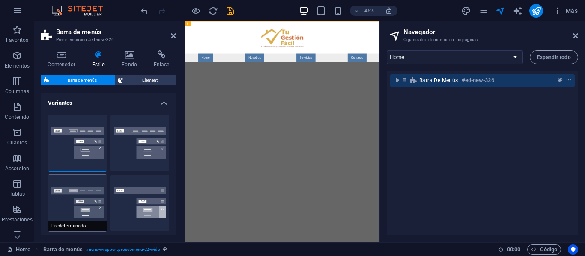
select select "px"
select select
type input "0"
type input "100"
select select "%"
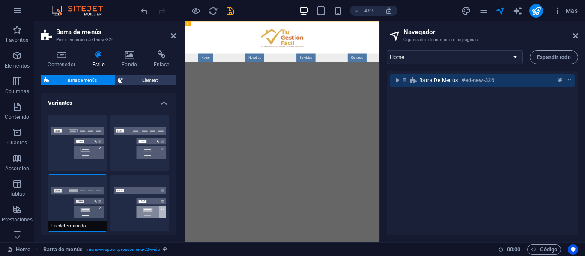
select select
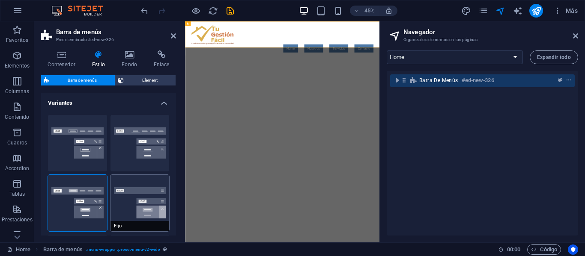
click at [136, 208] on button "Fijo" at bounding box center [139, 203] width 59 height 57
select select "link-special-font"
type input "1.5"
select select "rem"
select select "700"
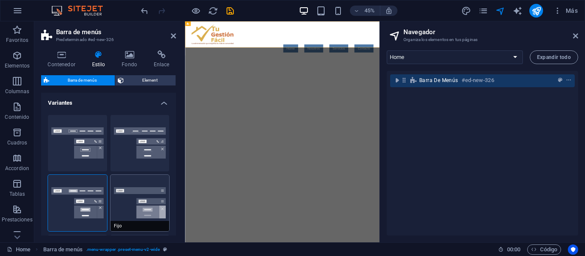
select select "DISABLED_OPTION_VALUE"
type input "0.8"
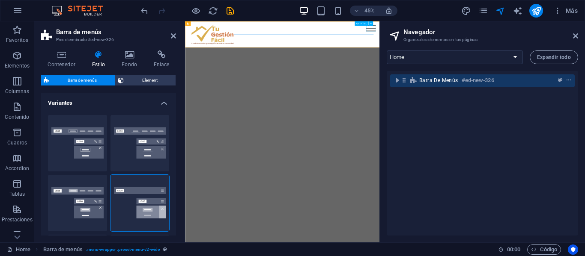
click at [584, 29] on div "Menu Home Nosotros Servicios Contacto" at bounding box center [401, 50] width 432 height 58
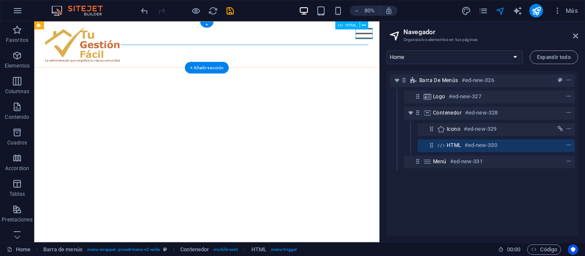
click at [454, 35] on div "Menu" at bounding box center [446, 37] width 21 height 14
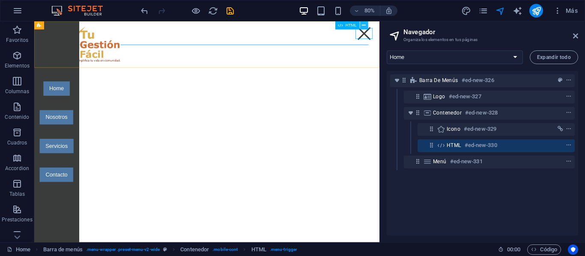
click at [365, 27] on icon at bounding box center [364, 25] width 4 height 7
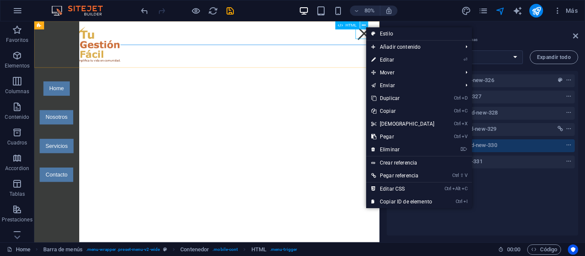
drag, startPoint x: 365, startPoint y: 27, endPoint x: 413, endPoint y: 21, distance: 48.6
click at [365, 27] on icon at bounding box center [364, 25] width 4 height 7
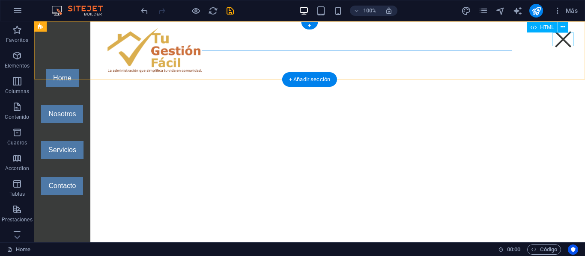
click at [560, 39] on div "Menu" at bounding box center [562, 40] width 21 height 14
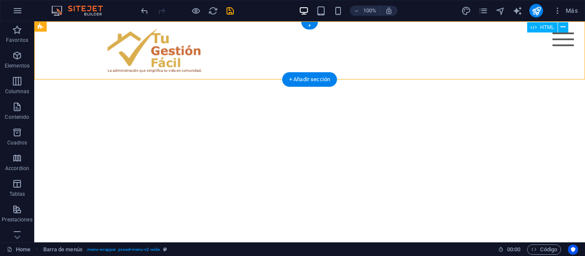
click at [560, 40] on div "Menu" at bounding box center [562, 40] width 21 height 14
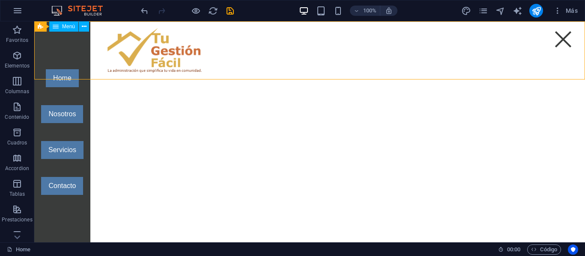
click at [65, 30] on div "Menú" at bounding box center [63, 26] width 29 height 10
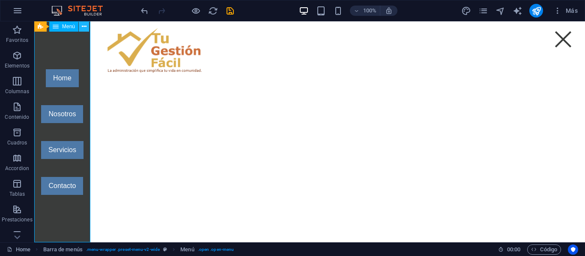
click at [84, 25] on icon at bounding box center [84, 26] width 5 height 9
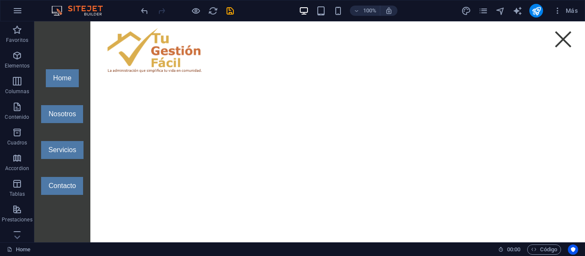
click at [432, 80] on html "Skip to main content Menu Home Nosotros Servicios Contacto" at bounding box center [309, 50] width 550 height 58
click at [149, 11] on icon "undo" at bounding box center [145, 11] width 10 height 10
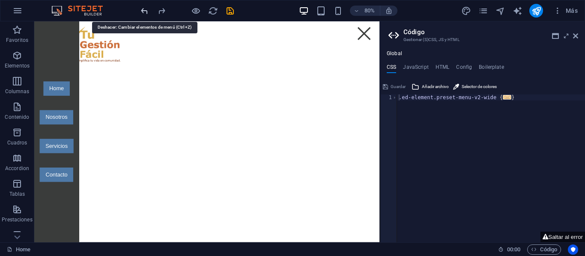
click at [147, 10] on icon "undo" at bounding box center [145, 11] width 10 height 10
click at [144, 8] on icon "undo" at bounding box center [145, 11] width 10 height 10
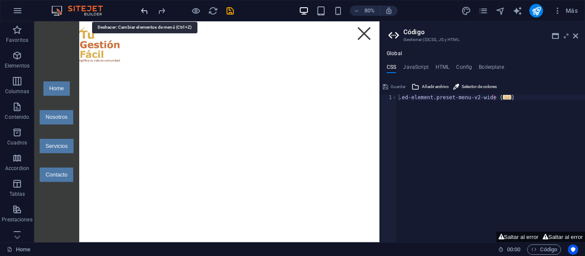
click at [144, 8] on icon "undo" at bounding box center [145, 11] width 10 height 10
click at [158, 7] on icon "redo" at bounding box center [162, 11] width 10 height 10
click at [143, 9] on icon "undo" at bounding box center [145, 11] width 10 height 10
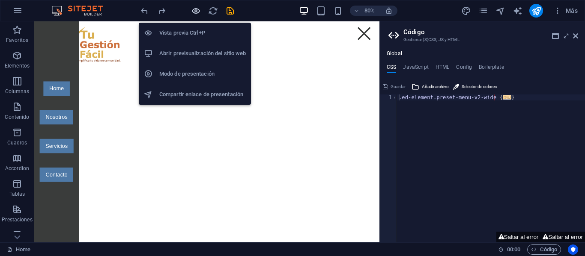
click at [196, 9] on icon "button" at bounding box center [196, 11] width 10 height 10
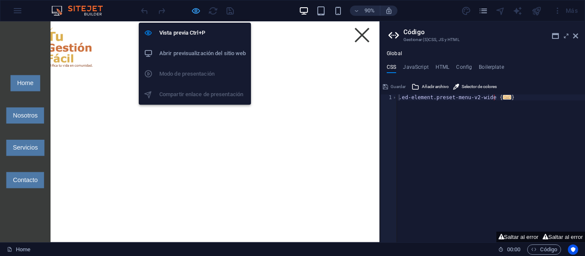
click at [195, 10] on icon "button" at bounding box center [196, 11] width 10 height 10
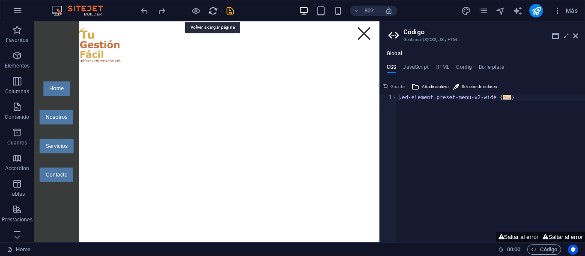
click at [212, 10] on icon "reload" at bounding box center [213, 11] width 10 height 10
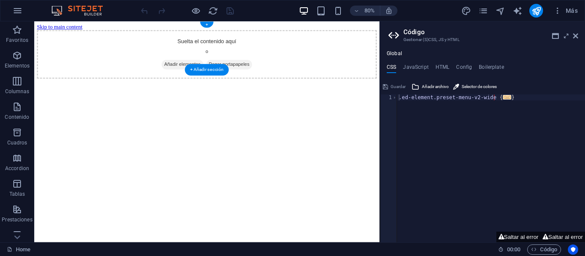
click at [227, 70] on span "Añadir elementos" at bounding box center [219, 76] width 52 height 12
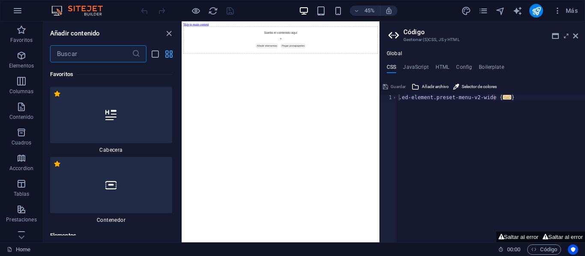
click at [168, 49] on icon "grid-view" at bounding box center [169, 54] width 10 height 10
click at [27, 33] on span "Favoritos" at bounding box center [21, 35] width 43 height 21
click at [22, 57] on icon "button" at bounding box center [21, 56] width 10 height 10
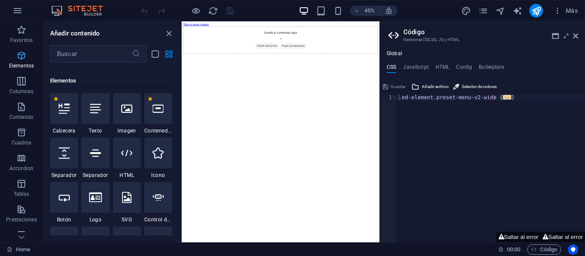
scroll to position [161, 0]
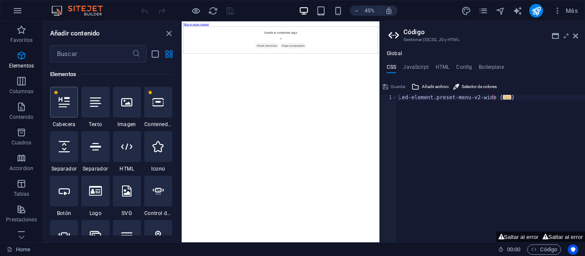
click at [59, 103] on icon at bounding box center [64, 102] width 11 height 11
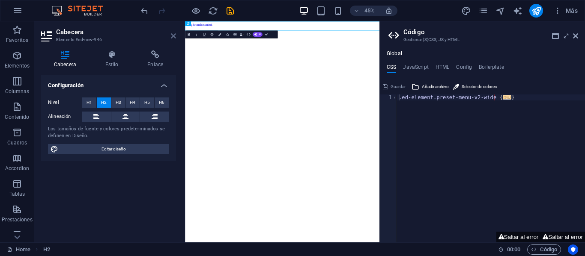
click at [172, 35] on icon at bounding box center [173, 36] width 5 height 7
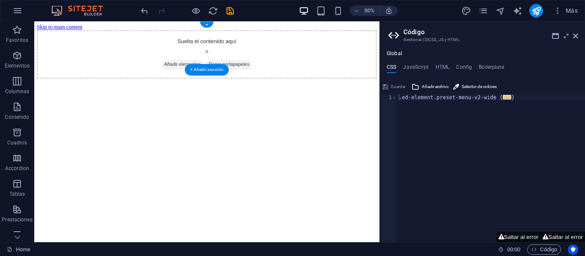
click at [212, 70] on span "Añadir elementos" at bounding box center [219, 76] width 52 height 12
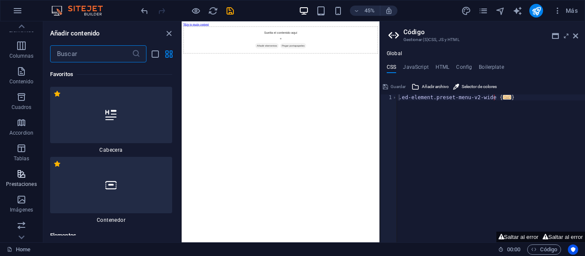
scroll to position [0, 0]
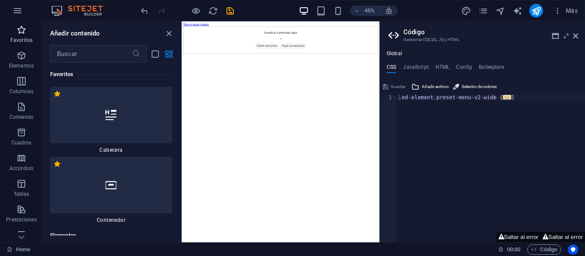
click at [21, 36] on span "Favoritos" at bounding box center [21, 35] width 43 height 21
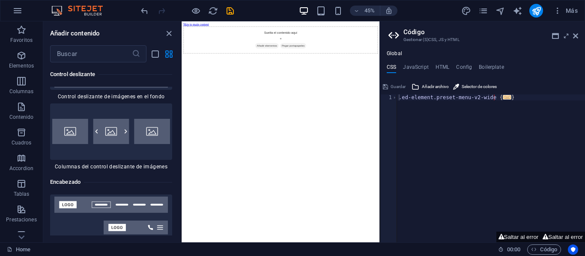
scroll to position [10230, 0]
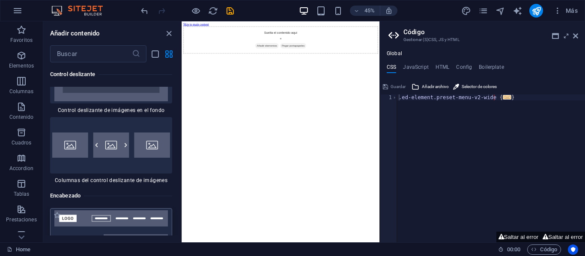
click at [86, 211] on img at bounding box center [111, 245] width 118 height 68
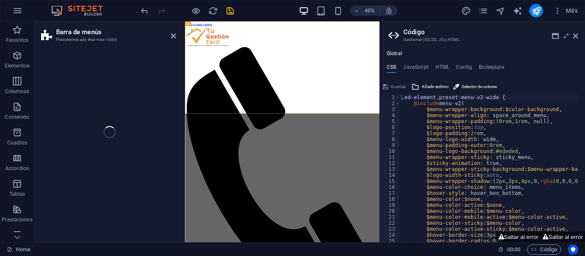
select select "rem"
select select "preset-menu-v2-border"
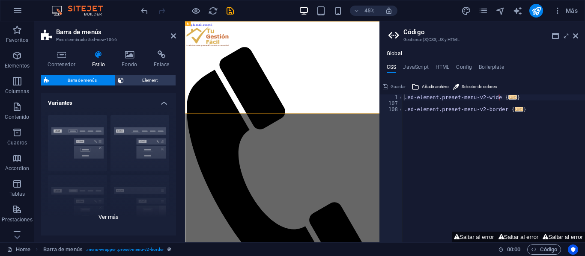
click at [157, 147] on div "Borde Centrado Predeterminado Fijo Loki Desencadenador Ancho XXL" at bounding box center [108, 172] width 135 height 128
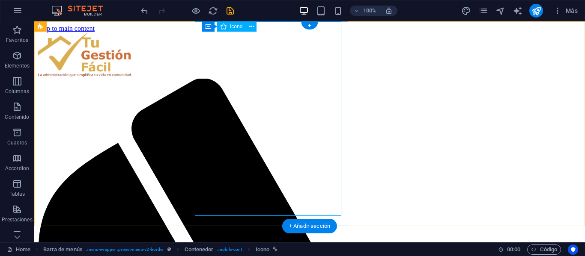
click at [255, 30] on button at bounding box center [251, 26] width 10 height 10
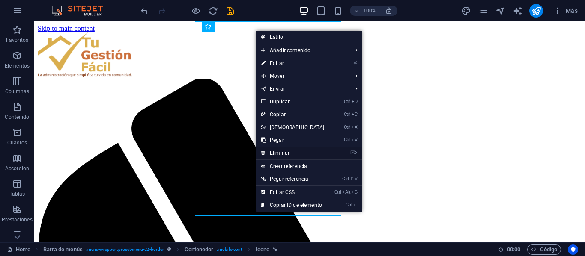
click at [285, 154] on link "⌦ Eliminar" at bounding box center [293, 153] width 74 height 13
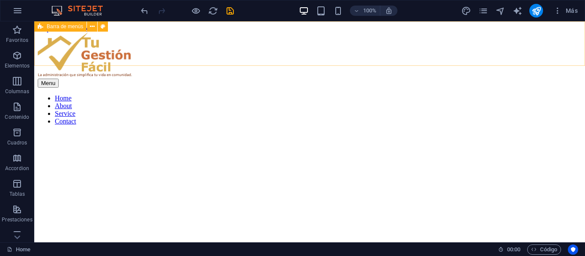
click at [59, 28] on span "Barra de menús" at bounding box center [65, 26] width 36 height 5
click at [90, 27] on icon at bounding box center [92, 26] width 5 height 9
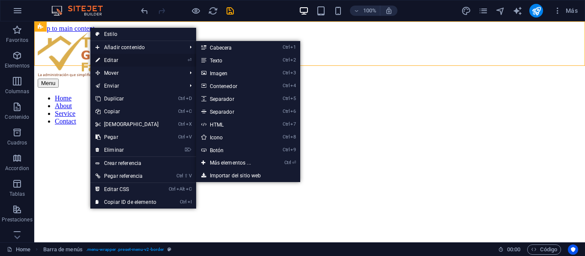
click at [120, 59] on link "⏎ Editar" at bounding box center [127, 60] width 74 height 13
select select "rem"
select select "preset-menu-v2-border"
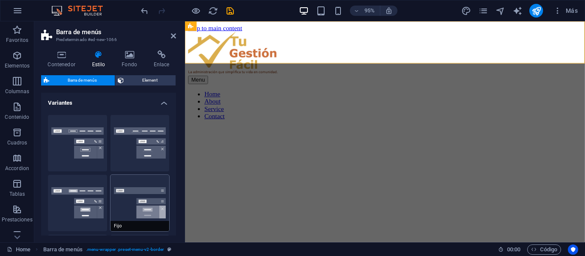
scroll to position [128, 0]
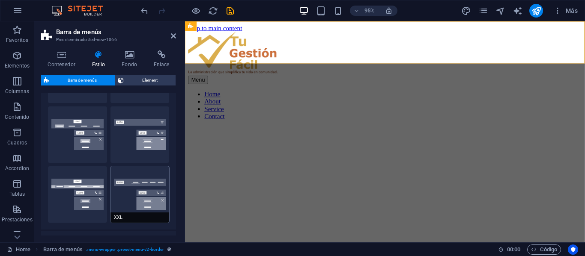
click at [128, 202] on button "XXL" at bounding box center [139, 195] width 59 height 57
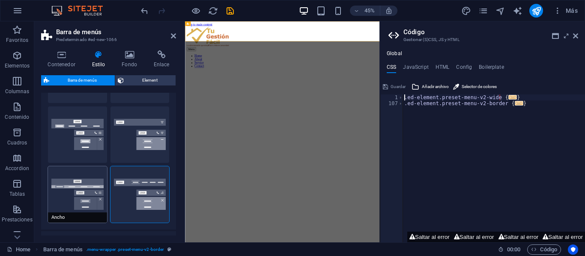
click at [95, 194] on button "Ancho" at bounding box center [77, 195] width 59 height 57
type input "0"
type input "2"
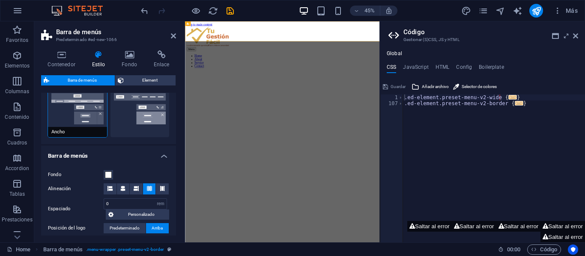
scroll to position [0, 0]
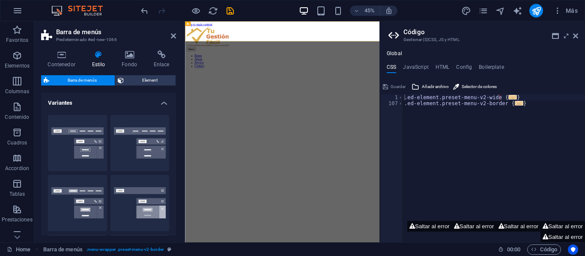
click at [159, 100] on h4 "Variantes" at bounding box center [108, 100] width 135 height 15
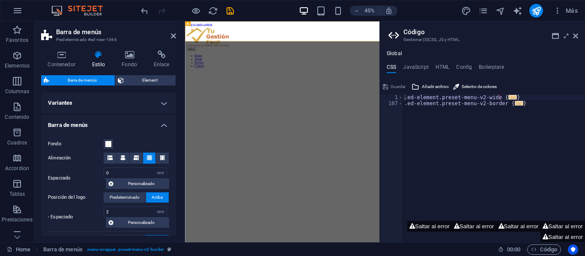
click at [160, 100] on h4 "Variantes" at bounding box center [108, 103] width 135 height 21
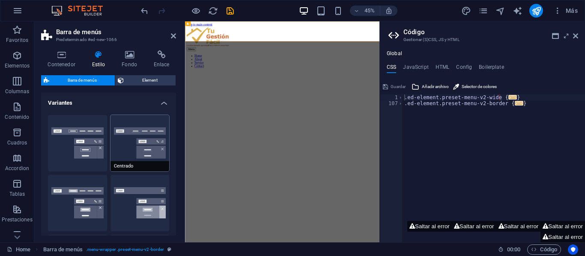
click at [151, 146] on button "Centrado" at bounding box center [139, 143] width 59 height 57
type input "1"
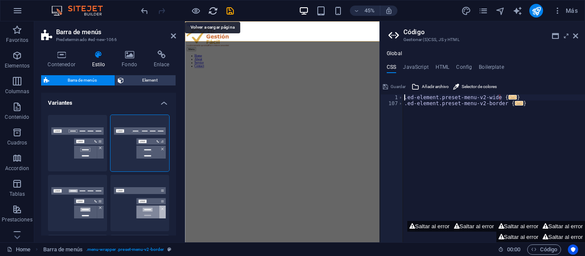
click at [214, 7] on icon "reload" at bounding box center [213, 11] width 10 height 10
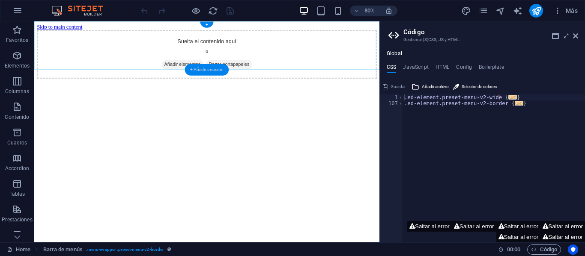
click at [214, 65] on div "+ Añadir sección" at bounding box center [207, 70] width 44 height 12
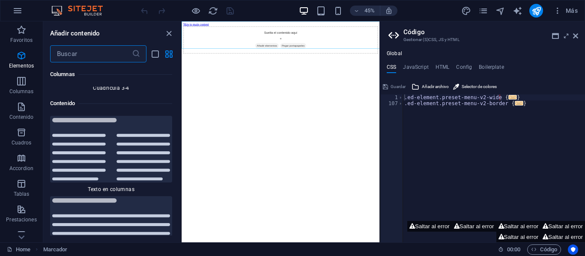
scroll to position [2875, 0]
click at [86, 53] on input "text" at bounding box center [91, 53] width 82 height 17
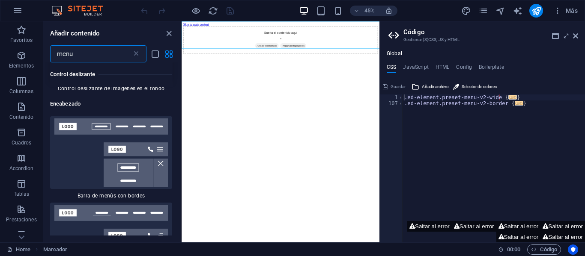
scroll to position [214, 0]
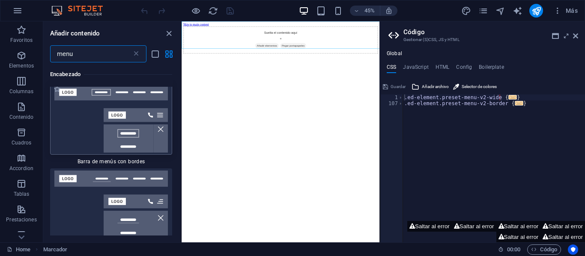
type input "menu"
click at [84, 134] on img at bounding box center [111, 118] width 118 height 68
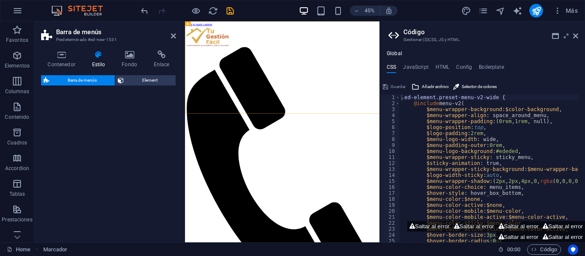
select select "rem"
select select "preset-menu-v2-border"
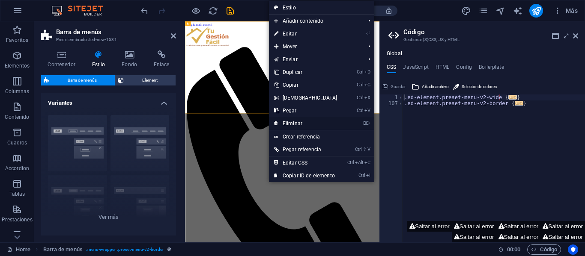
click at [289, 118] on link "⌦ Eliminar" at bounding box center [306, 123] width 74 height 13
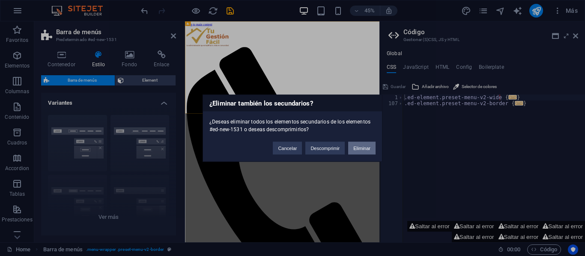
click at [375, 148] on button "Eliminar" at bounding box center [361, 148] width 27 height 13
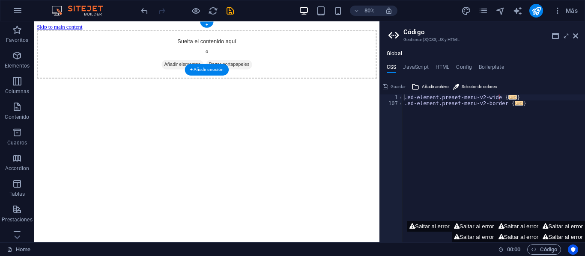
click at [208, 70] on span "Añadir elementos" at bounding box center [219, 76] width 52 height 12
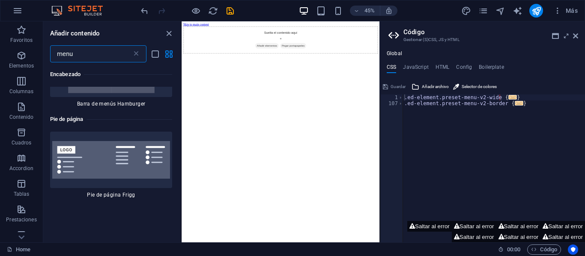
scroll to position [985, 0]
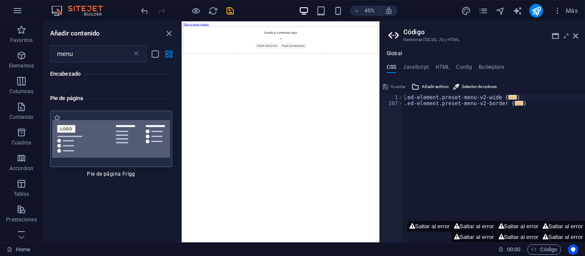
click at [83, 148] on img at bounding box center [111, 138] width 118 height 37
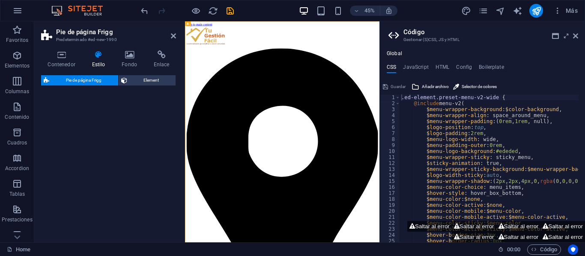
select select "rem"
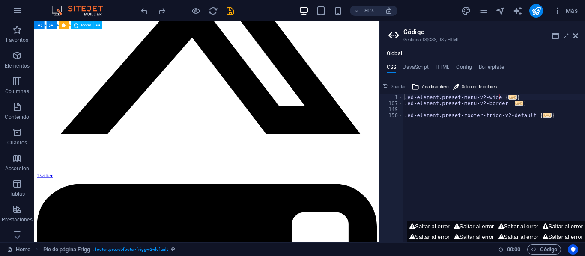
scroll to position [0, 0]
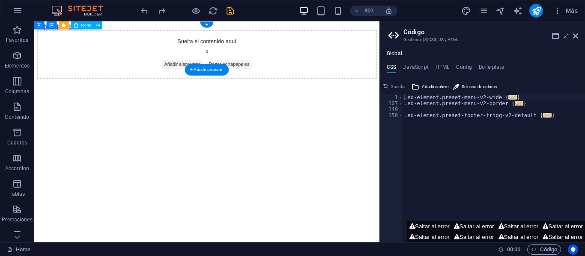
click at [250, 70] on span "Pegar portapapeles" at bounding box center [278, 76] width 58 height 12
click at [229, 70] on span "Añadir elementos" at bounding box center [219, 76] width 52 height 12
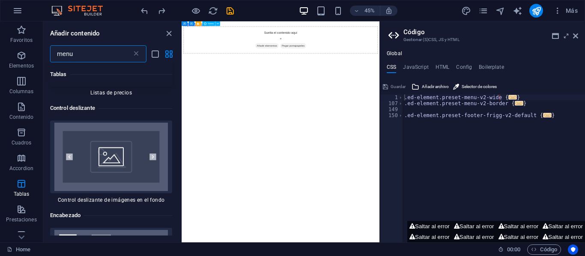
scroll to position [86, 0]
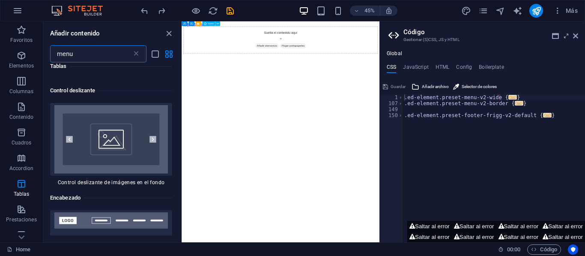
click at [97, 144] on img at bounding box center [111, 139] width 118 height 68
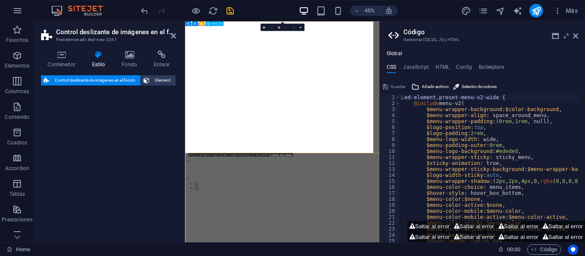
select select "rem"
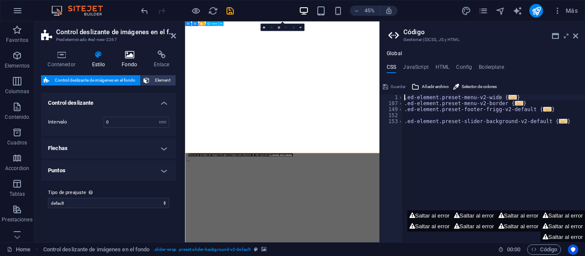
click at [142, 53] on icon at bounding box center [129, 55] width 29 height 9
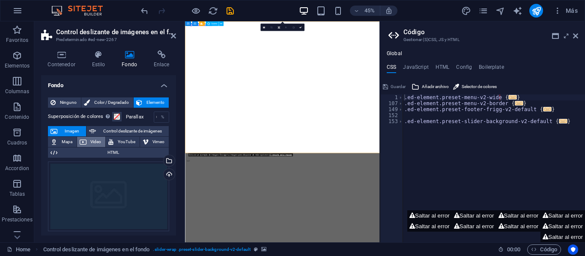
click at [92, 143] on span "Video" at bounding box center [96, 142] width 14 height 10
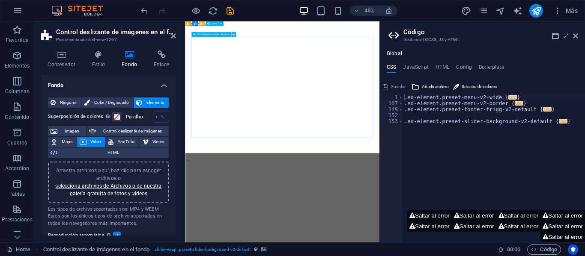
click at [226, 35] on span "Control deslizante de imágenes" at bounding box center [213, 34] width 33 height 2
click at [234, 35] on icon at bounding box center [233, 35] width 2 height 4
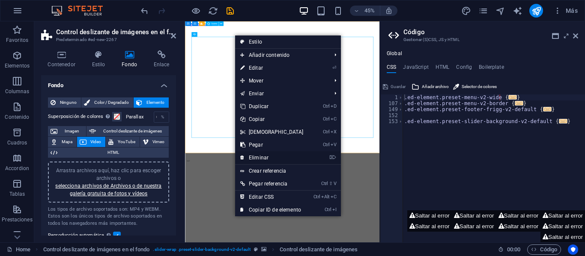
click at [274, 155] on link "⌦ Eliminar" at bounding box center [272, 158] width 74 height 13
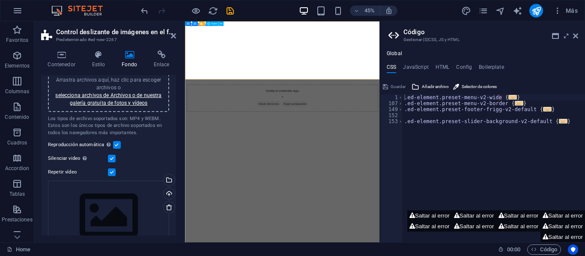
scroll to position [128, 0]
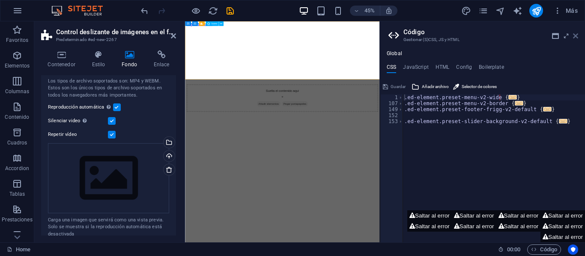
click at [577, 37] on icon at bounding box center [575, 36] width 5 height 7
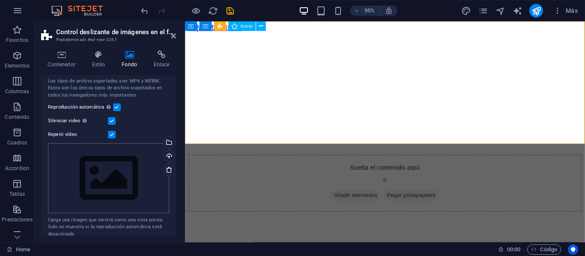
scroll to position [0, 0]
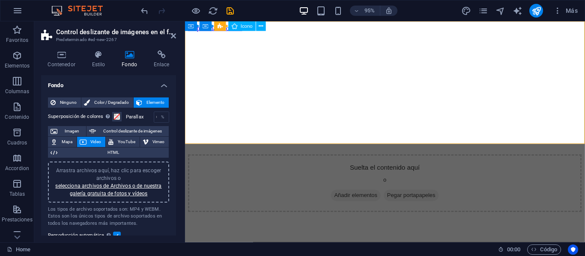
click at [93, 141] on span "Video" at bounding box center [96, 142] width 14 height 10
click at [122, 140] on span "YouTube" at bounding box center [126, 142] width 21 height 10
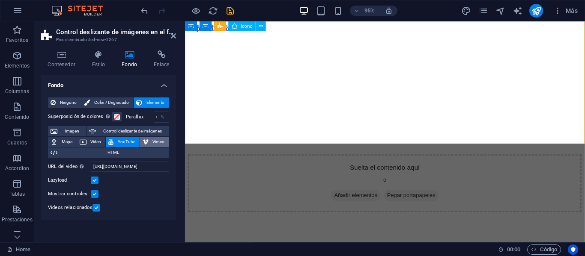
click at [151, 140] on span "Vimeo" at bounding box center [158, 142] width 15 height 10
select select "ar16_9"
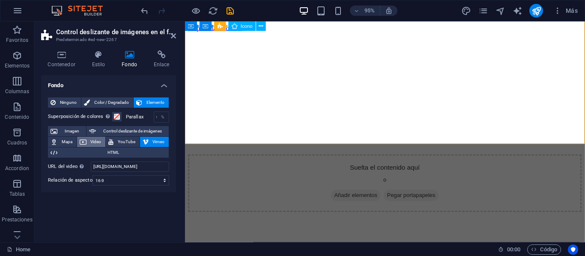
click at [101, 140] on span "Video" at bounding box center [96, 142] width 14 height 10
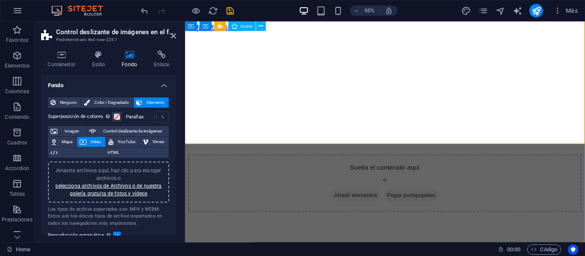
click at [89, 143] on span "Video" at bounding box center [96, 142] width 14 height 10
click at [58, 58] on icon at bounding box center [61, 55] width 41 height 9
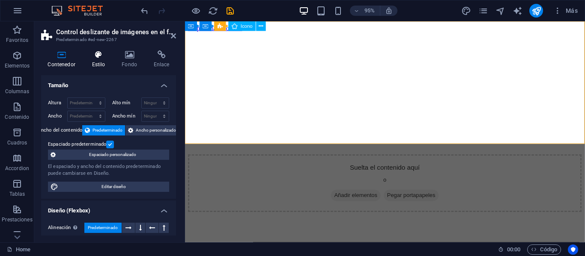
click at [95, 59] on icon at bounding box center [98, 55] width 27 height 9
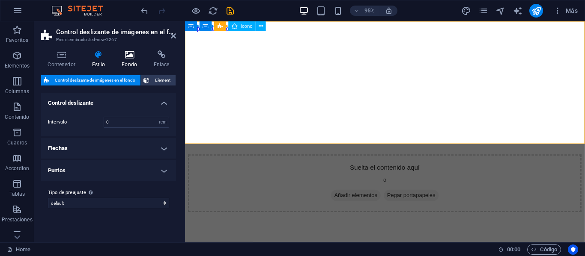
click at [136, 63] on h4 "Fondo" at bounding box center [131, 60] width 32 height 18
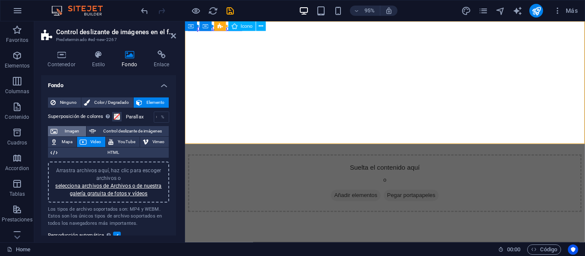
click at [69, 131] on span "Imagen" at bounding box center [72, 131] width 24 height 10
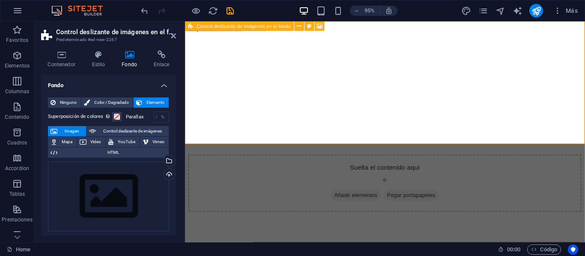
click at [371, 199] on span "Añadir elementos" at bounding box center [365, 205] width 52 height 12
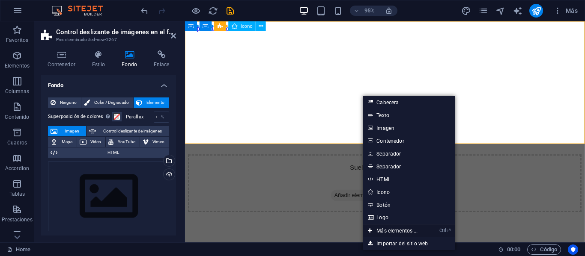
click at [395, 227] on link "Ctrl ⏎ Más elementos ..." at bounding box center [393, 231] width 60 height 13
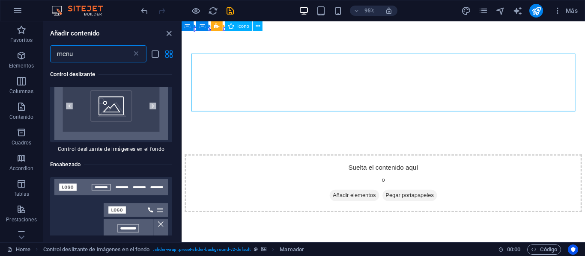
scroll to position [171, 0]
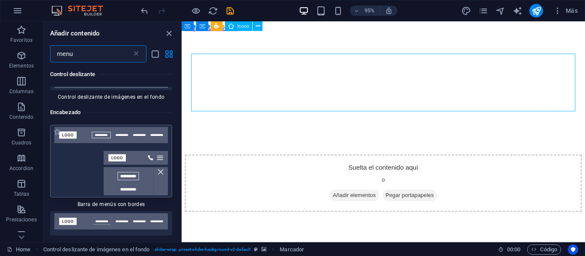
click at [130, 142] on img at bounding box center [111, 161] width 118 height 68
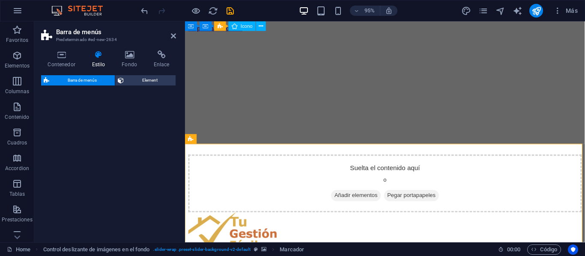
select select "rem"
select select "preset-menu-v2-border"
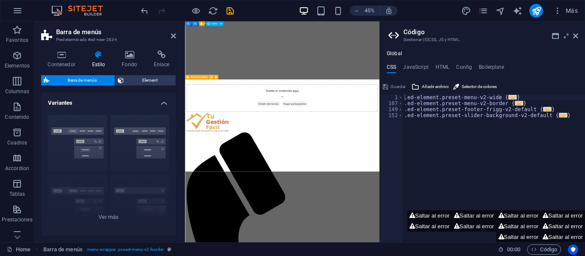
click at [210, 77] on icon at bounding box center [211, 77] width 2 height 4
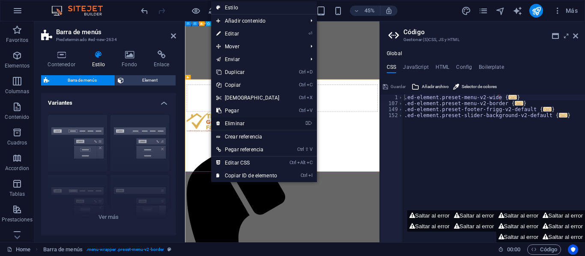
click at [239, 124] on link "⌦ Eliminar" at bounding box center [248, 123] width 74 height 13
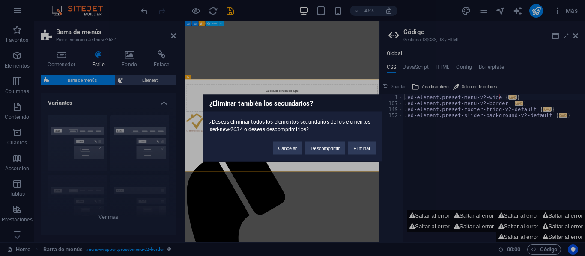
click at [383, 147] on div "¿Eliminar también los secundarios? ¿Deseas eliminar todos los elementos secunda…" at bounding box center [292, 128] width 585 height 256
click at [379, 148] on div "Cancelar Descomprimir Eliminar" at bounding box center [324, 144] width 116 height 22
click at [363, 150] on button "Eliminar" at bounding box center [361, 148] width 27 height 13
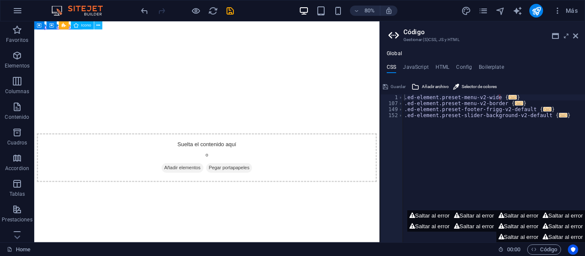
click at [99, 27] on icon at bounding box center [98, 25] width 4 height 7
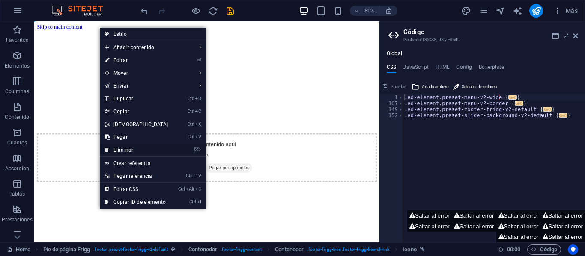
click at [132, 147] on link "⌦ Eliminar" at bounding box center [137, 150] width 74 height 13
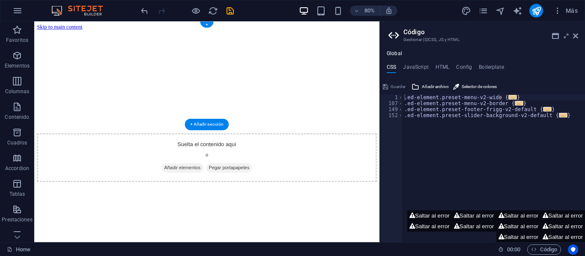
click at [200, 33] on figure at bounding box center [250, 33] width 425 height 0
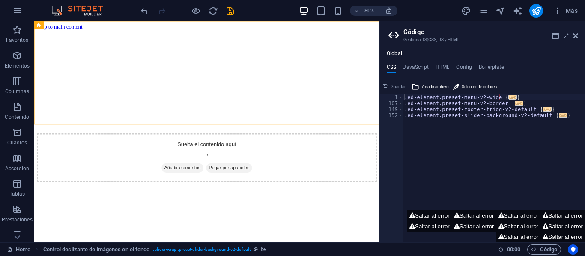
click at [137, 6] on div "80% Más" at bounding box center [292, 10] width 584 height 21
click at [141, 8] on icon "undo" at bounding box center [145, 11] width 10 height 10
click at [207, 13] on div at bounding box center [187, 11] width 96 height 14
click at [213, 12] on icon "reload" at bounding box center [213, 11] width 10 height 10
click at [210, 13] on icon "reload" at bounding box center [213, 11] width 10 height 10
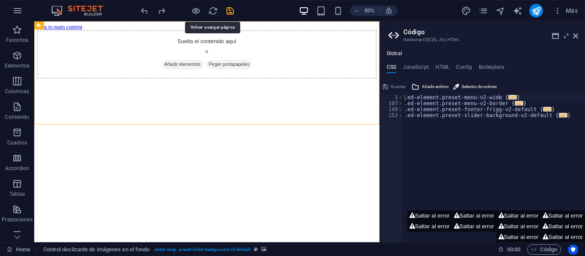
scroll to position [0, 0]
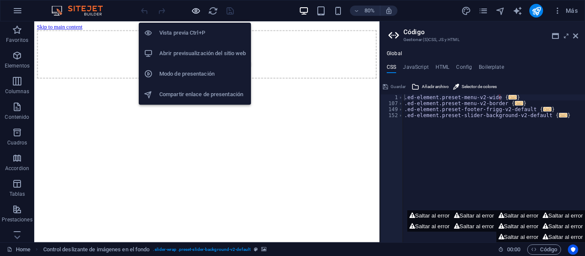
click at [194, 13] on icon "button" at bounding box center [196, 11] width 10 height 10
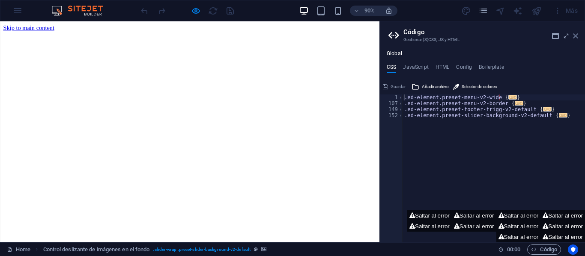
click at [574, 37] on icon at bounding box center [575, 36] width 5 height 7
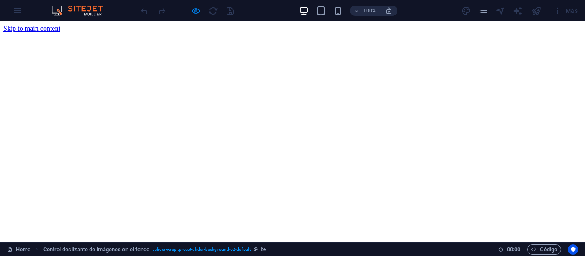
click at [65, 10] on img at bounding box center [81, 11] width 64 height 10
